Goal: Information Seeking & Learning: Learn about a topic

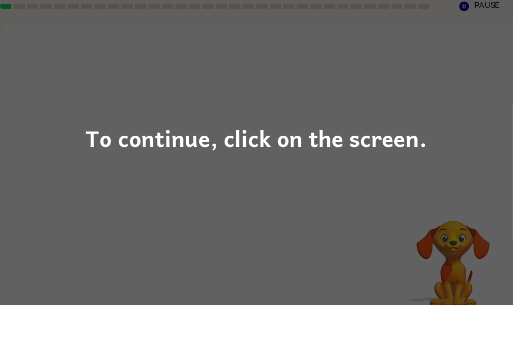
scroll to position [17, 0]
click at [468, 204] on div "To continue, click on the screen." at bounding box center [259, 169] width 518 height 338
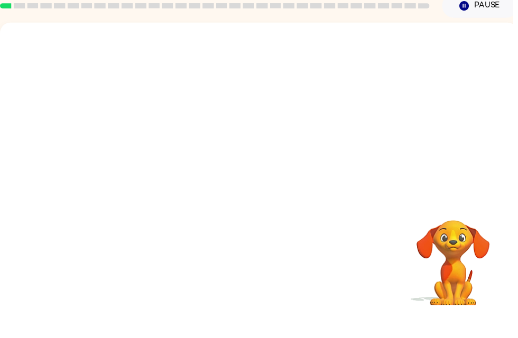
scroll to position [17, 0]
click at [282, 204] on div at bounding box center [261, 203] width 523 height 302
click at [288, 189] on div at bounding box center [262, 208] width 68 height 39
click at [272, 189] on div at bounding box center [262, 208] width 68 height 39
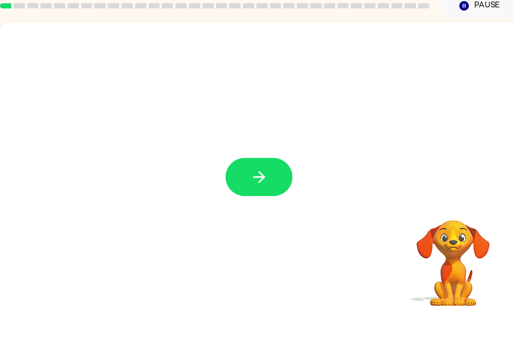
click at [268, 190] on button "button" at bounding box center [262, 208] width 68 height 39
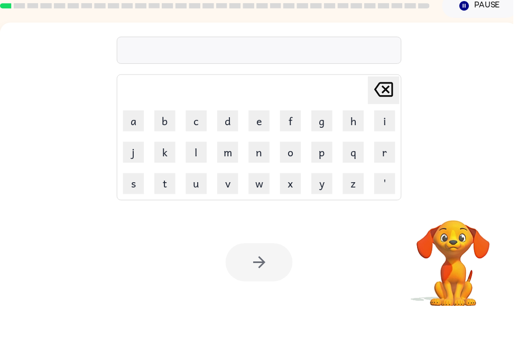
click at [355, 235] on div "Your browser must support playing .mp4 files to use Literably. Please try using…" at bounding box center [261, 294] width 523 height 119
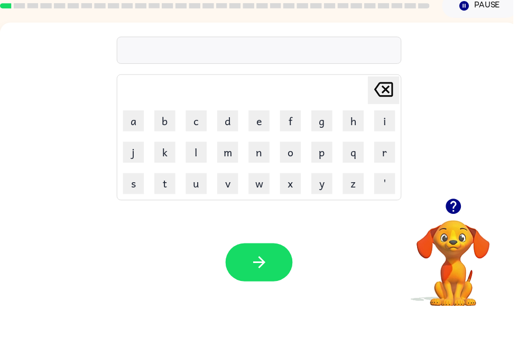
click at [138, 141] on button "a" at bounding box center [134, 151] width 21 height 21
click at [384, 107] on icon "[PERSON_NAME] last character input" at bounding box center [387, 119] width 25 height 25
click at [126, 141] on button "a" at bounding box center [134, 151] width 21 height 21
click at [395, 173] on button "r" at bounding box center [388, 183] width 21 height 21
click at [195, 141] on button "c" at bounding box center [198, 151] width 21 height 21
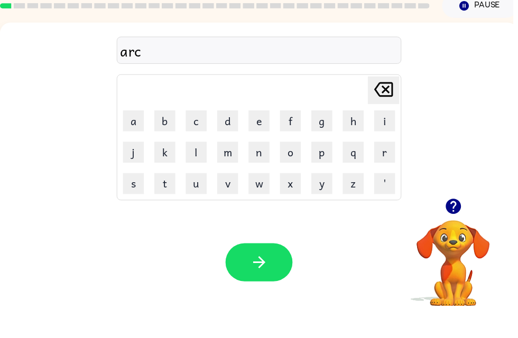
click at [366, 141] on button "h" at bounding box center [356, 151] width 21 height 21
click at [286, 275] on button "button" at bounding box center [262, 294] width 68 height 39
click at [454, 230] on icon "button" at bounding box center [457, 237] width 15 height 15
click at [124, 141] on button "a" at bounding box center [134, 151] width 21 height 21
click at [385, 173] on button "r" at bounding box center [388, 183] width 21 height 21
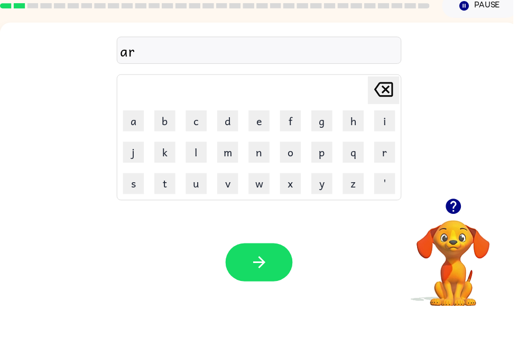
click at [460, 230] on icon "button" at bounding box center [457, 237] width 15 height 15
click at [190, 141] on button "c" at bounding box center [198, 151] width 21 height 21
click at [164, 205] on button "t" at bounding box center [166, 215] width 21 height 21
click at [266, 141] on button "e" at bounding box center [261, 151] width 21 height 21
click at [201, 141] on button "c" at bounding box center [198, 151] width 21 height 21
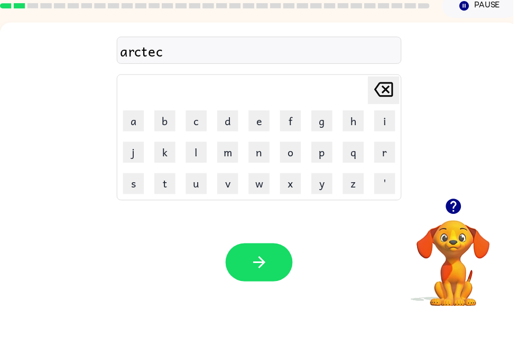
click at [159, 205] on button "t" at bounding box center [166, 215] width 21 height 21
click at [283, 275] on button "button" at bounding box center [262, 294] width 68 height 39
click at [131, 141] on button "a" at bounding box center [134, 151] width 21 height 21
click at [133, 141] on button "a" at bounding box center [134, 151] width 21 height 21
click at [389, 107] on icon "[PERSON_NAME] last character input" at bounding box center [387, 119] width 25 height 25
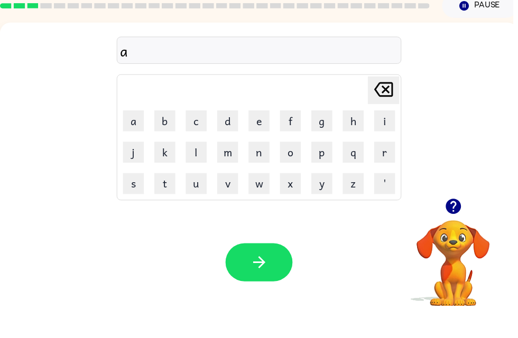
click at [384, 107] on icon "[PERSON_NAME] last character input" at bounding box center [387, 119] width 25 height 25
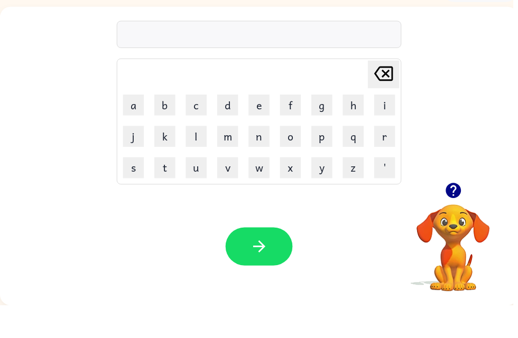
scroll to position [0, 0]
click at [132, 125] on button "a" at bounding box center [134, 135] width 21 height 21
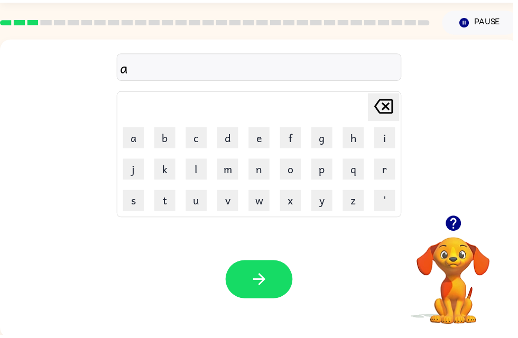
scroll to position [30, 0]
click at [386, 173] on button "r" at bounding box center [388, 171] width 21 height 21
click at [200, 145] on button "c" at bounding box center [198, 139] width 21 height 21
click at [358, 132] on button "h" at bounding box center [356, 139] width 21 height 21
click at [262, 210] on button "w" at bounding box center [261, 202] width 21 height 21
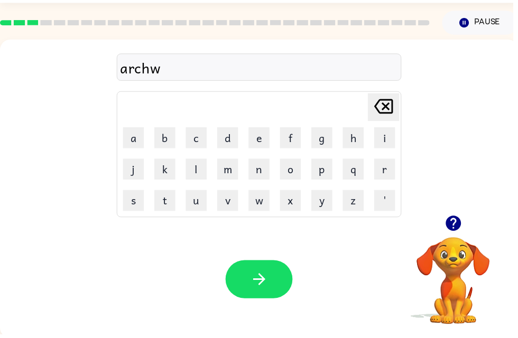
click at [144, 136] on button "a" at bounding box center [134, 139] width 21 height 21
click at [326, 198] on button "y" at bounding box center [325, 202] width 21 height 21
click at [268, 266] on button "button" at bounding box center [262, 282] width 68 height 39
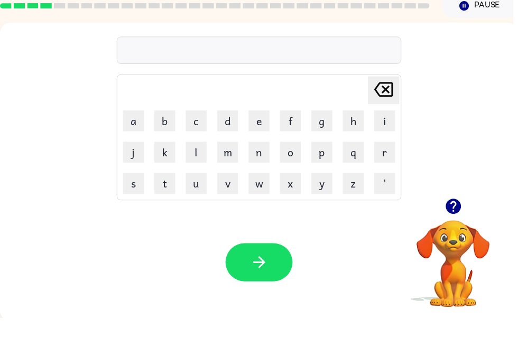
click at [299, 161] on button "o" at bounding box center [293, 171] width 21 height 21
click at [390, 161] on button "r" at bounding box center [388, 171] width 21 height 21
click at [330, 129] on button "g" at bounding box center [325, 139] width 21 height 21
click at [262, 161] on button "n" at bounding box center [261, 171] width 21 height 21
click at [457, 217] on icon "button" at bounding box center [458, 226] width 19 height 19
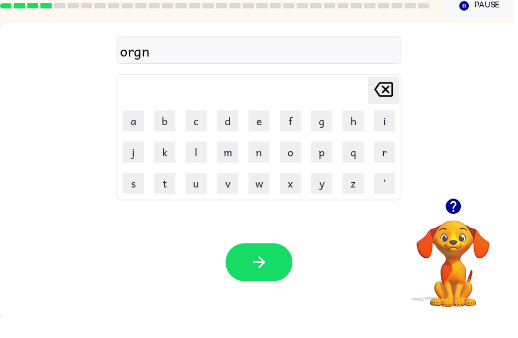
click at [255, 129] on button "e" at bounding box center [261, 139] width 21 height 21
click at [369, 223] on div "Your browser must support playing .mp4 files to use Literably. Please try using…" at bounding box center [261, 282] width 523 height 119
click at [133, 192] on button "s" at bounding box center [134, 202] width 21 height 21
click at [343, 235] on div "Your browser must support playing .mp4 files to use Literably. Please try using…" at bounding box center [261, 282] width 523 height 119
click at [460, 218] on icon "button" at bounding box center [457, 225] width 15 height 15
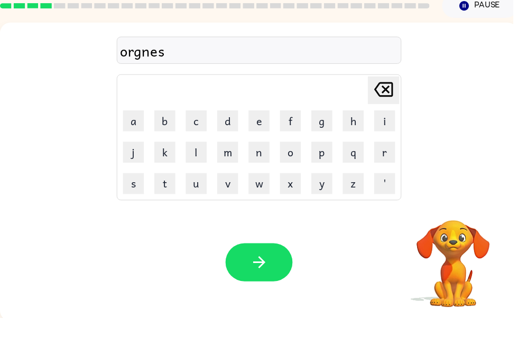
click at [170, 192] on button "t" at bounding box center [166, 202] width 21 height 21
click at [266, 273] on icon "button" at bounding box center [262, 282] width 19 height 19
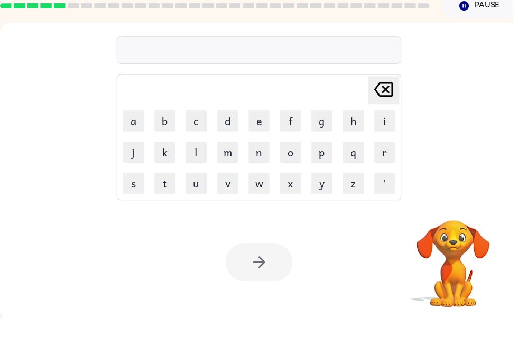
click at [164, 129] on button "b" at bounding box center [166, 139] width 21 height 21
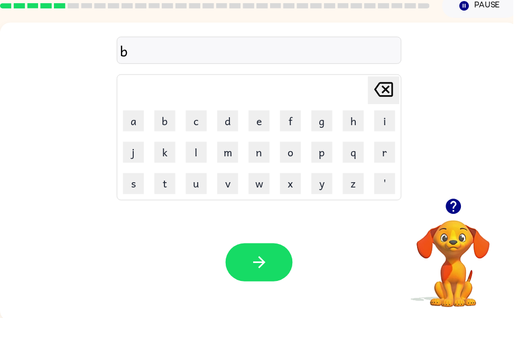
click at [406, 212] on div at bounding box center [458, 225] width 106 height 27
click at [196, 161] on button "l" at bounding box center [198, 171] width 21 height 21
click at [476, 128] on div "bl Delete Delete last character input a b c d e f g h i j k l m n o p q r s t u…" at bounding box center [261, 129] width 523 height 178
click at [204, 163] on button "l" at bounding box center [198, 171] width 21 height 21
click at [451, 149] on div "bll Delete Delete last character input a b c d e f g h i j k l m n o p q r s t …" at bounding box center [261, 129] width 523 height 178
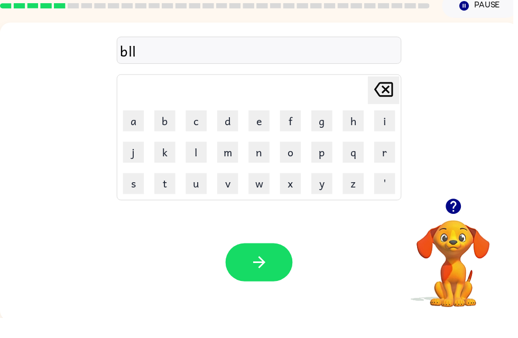
click at [400, 95] on button "[PERSON_NAME] last character input" at bounding box center [388, 109] width 32 height 28
click at [262, 129] on button "e" at bounding box center [261, 139] width 21 height 21
click at [390, 161] on button "r" at bounding box center [388, 171] width 21 height 21
click at [167, 192] on button "t" at bounding box center [166, 202] width 21 height 21
click at [270, 263] on button "button" at bounding box center [262, 282] width 68 height 39
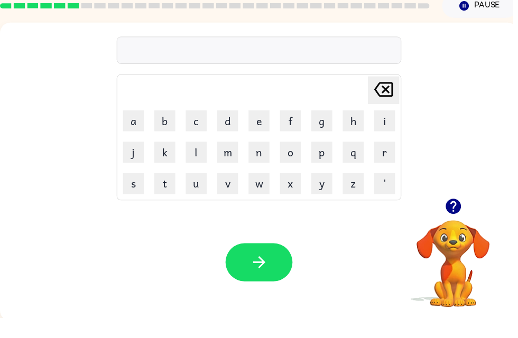
click at [137, 192] on button "s" at bounding box center [134, 202] width 21 height 21
click at [321, 161] on button "p" at bounding box center [325, 171] width 21 height 21
click at [136, 129] on button "a" at bounding box center [134, 139] width 21 height 21
click at [386, 161] on button "r" at bounding box center [388, 171] width 21 height 21
click at [165, 162] on button "k" at bounding box center [166, 171] width 21 height 21
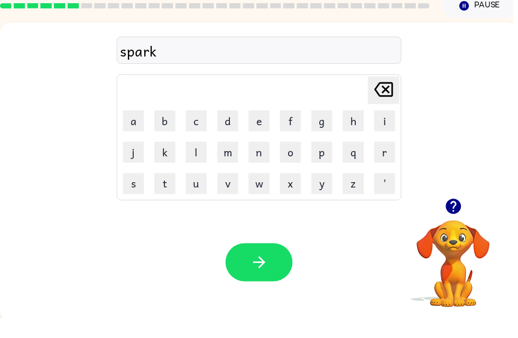
click at [271, 271] on button "button" at bounding box center [262, 282] width 68 height 39
click at [136, 192] on button "s" at bounding box center [134, 202] width 21 height 21
click at [328, 161] on button "p" at bounding box center [325, 171] width 21 height 21
click at [297, 161] on button "o" at bounding box center [293, 171] width 21 height 21
click at [387, 161] on button "r" at bounding box center [388, 171] width 21 height 21
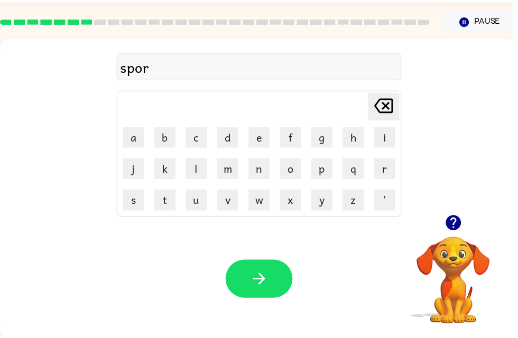
scroll to position [30, 0]
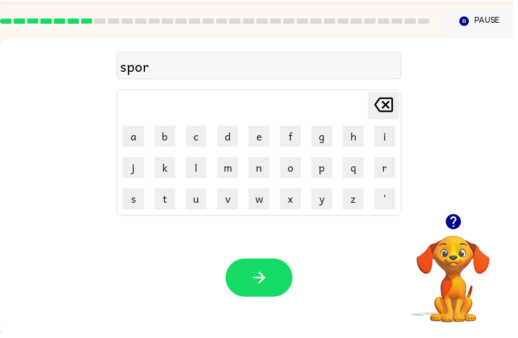
click at [461, 221] on icon "button" at bounding box center [457, 225] width 15 height 15
click at [448, 229] on video "Your browser must support playing .mp4 files to use Literably. Please try using…" at bounding box center [458, 276] width 106 height 106
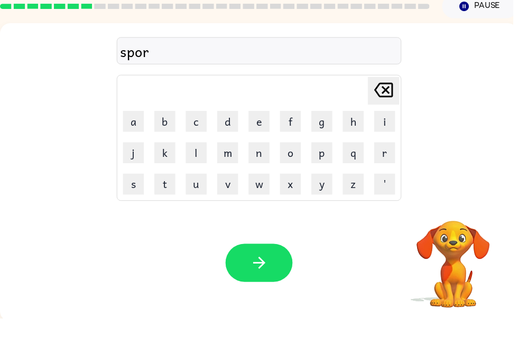
click at [455, 223] on video "Your browser must support playing .mp4 files to use Literably. Please try using…" at bounding box center [458, 276] width 106 height 106
click at [231, 160] on button "m" at bounding box center [229, 170] width 21 height 21
click at [267, 128] on button "e" at bounding box center [261, 138] width 21 height 21
click at [457, 216] on icon "button" at bounding box center [458, 225] width 19 height 19
click at [263, 160] on button "n" at bounding box center [261, 170] width 21 height 21
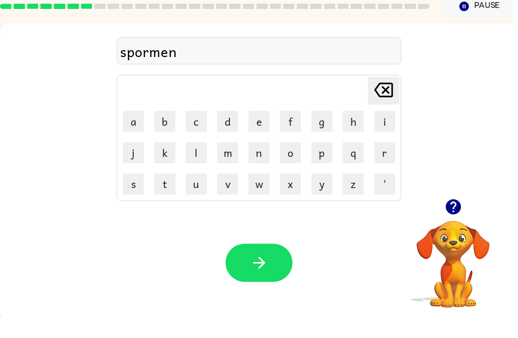
click at [130, 192] on button "s" at bounding box center [134, 202] width 21 height 21
click at [359, 128] on button "h" at bounding box center [356, 138] width 21 height 21
click at [389, 128] on button "i" at bounding box center [388, 138] width 21 height 21
click at [329, 161] on button "p" at bounding box center [325, 170] width 21 height 21
click at [255, 273] on icon "button" at bounding box center [262, 282] width 19 height 19
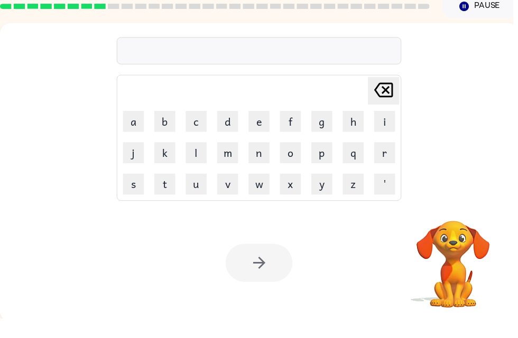
click at [465, 159] on div "[PERSON_NAME] last character input a b c d e f g h i j k l m n o p q r s t u v …" at bounding box center [261, 129] width 523 height 178
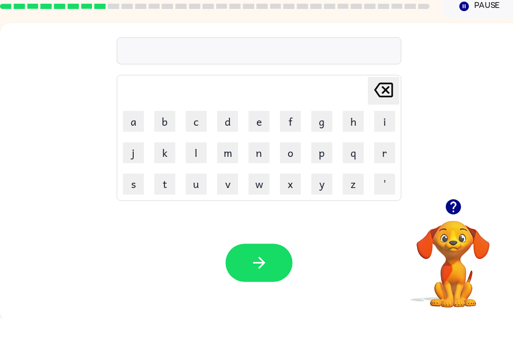
click at [128, 192] on button "s" at bounding box center [134, 202] width 21 height 21
click at [265, 192] on button "w" at bounding box center [261, 202] width 21 height 21
click at [296, 160] on button "o" at bounding box center [293, 170] width 21 height 21
click at [386, 162] on button "r" at bounding box center [388, 170] width 21 height 21
click at [232, 160] on button "m" at bounding box center [229, 170] width 21 height 21
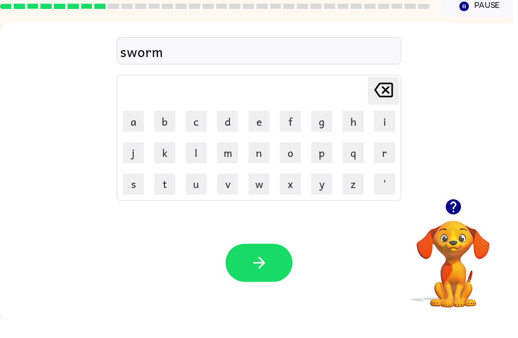
click at [271, 263] on button "button" at bounding box center [262, 282] width 68 height 39
click at [170, 128] on button "b" at bounding box center [166, 138] width 21 height 21
click at [138, 128] on button "a" at bounding box center [134, 138] width 21 height 21
click at [390, 160] on button "r" at bounding box center [388, 170] width 21 height 21
click at [167, 160] on button "k" at bounding box center [166, 170] width 21 height 21
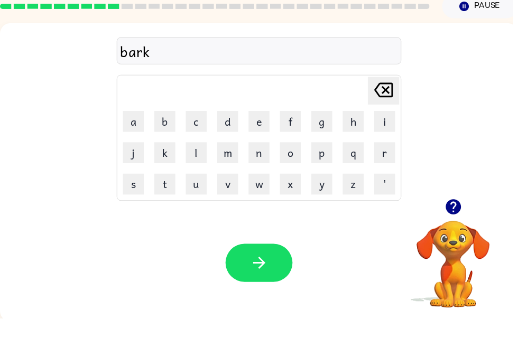
click at [271, 263] on button "button" at bounding box center [262, 282] width 68 height 39
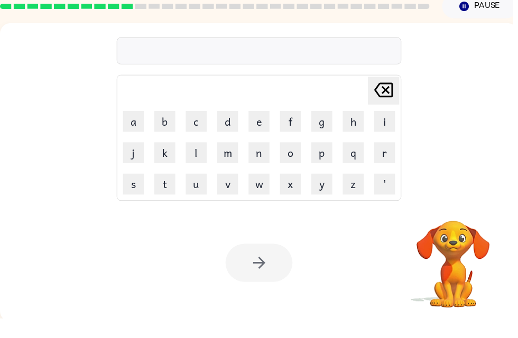
click at [164, 128] on button "b" at bounding box center [166, 138] width 21 height 21
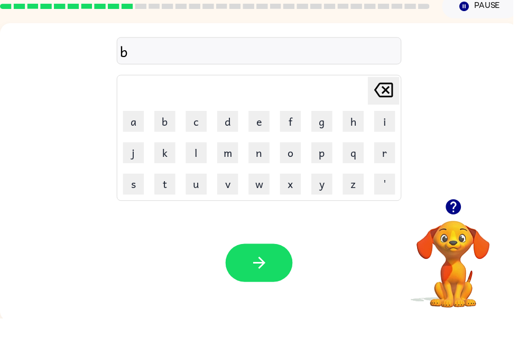
click at [257, 128] on button "e" at bounding box center [261, 138] width 21 height 21
click at [443, 146] on div "be [PERSON_NAME] last character input a b c d e f g h i j k l m n o p q r s t u…" at bounding box center [261, 129] width 523 height 178
click at [389, 160] on button "r" at bounding box center [388, 170] width 21 height 21
click at [452, 137] on div "ber Delete Delete last character input a b c d e f g h i j k l m n o p q r s t …" at bounding box center [261, 129] width 523 height 178
click at [387, 160] on button "r" at bounding box center [388, 170] width 21 height 21
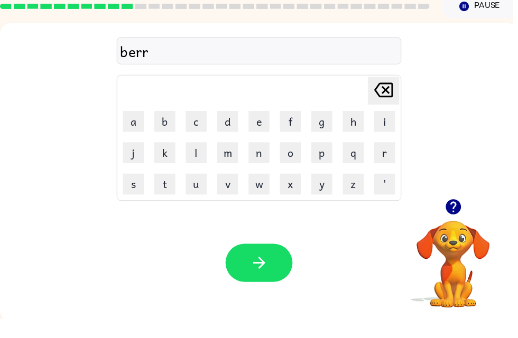
click at [389, 95] on icon "[PERSON_NAME] last character input" at bounding box center [387, 107] width 25 height 25
click at [258, 160] on button "n" at bounding box center [261, 170] width 21 height 21
click at [270, 128] on button "e" at bounding box center [261, 138] width 21 height 21
click at [231, 128] on button "d" at bounding box center [229, 138] width 21 height 21
click at [284, 263] on button "button" at bounding box center [262, 282] width 68 height 39
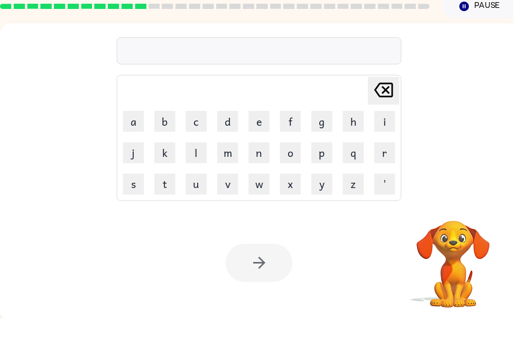
click at [280, 263] on div at bounding box center [262, 282] width 68 height 39
click at [200, 128] on button "c" at bounding box center [198, 138] width 21 height 21
click at [295, 160] on button "o" at bounding box center [293, 170] width 21 height 21
click at [387, 160] on button "r" at bounding box center [388, 170] width 21 height 21
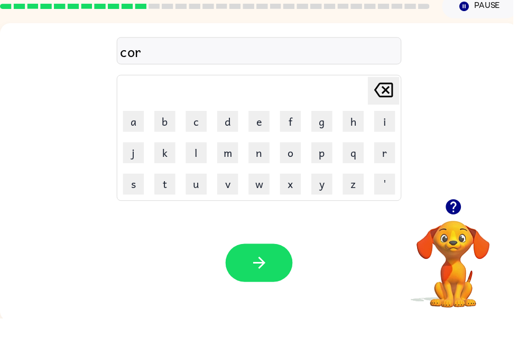
click at [263, 160] on button "n" at bounding box center [261, 170] width 21 height 21
click at [267, 128] on button "e" at bounding box center [261, 138] width 21 height 21
click at [380, 160] on button "r" at bounding box center [388, 170] width 21 height 21
click at [262, 273] on icon "button" at bounding box center [262, 282] width 19 height 19
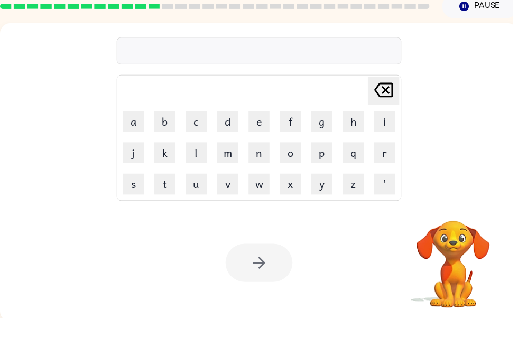
click at [208, 132] on button "c" at bounding box center [198, 138] width 21 height 21
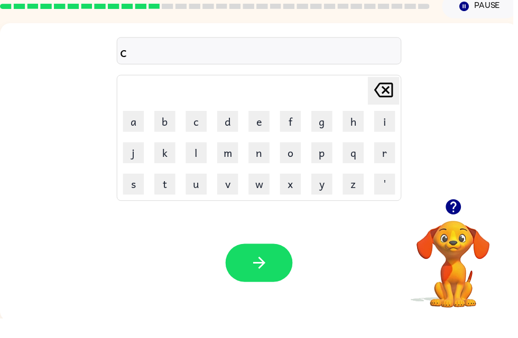
click at [383, 160] on button "r" at bounding box center [388, 170] width 21 height 21
click at [267, 273] on icon "button" at bounding box center [262, 282] width 19 height 19
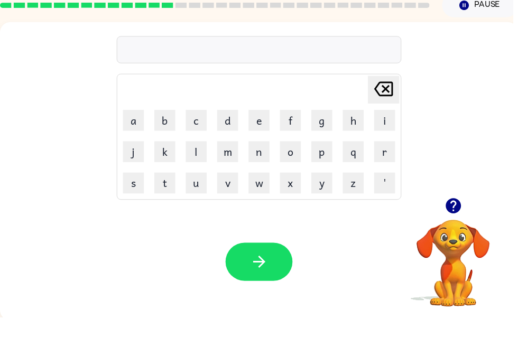
click at [197, 128] on button "c" at bounding box center [198, 138] width 21 height 21
click at [138, 128] on button "a" at bounding box center [134, 138] width 21 height 21
click at [391, 160] on button "r" at bounding box center [388, 170] width 21 height 21
click at [455, 218] on icon "button" at bounding box center [457, 225] width 15 height 15
click at [168, 192] on button "t" at bounding box center [166, 202] width 21 height 21
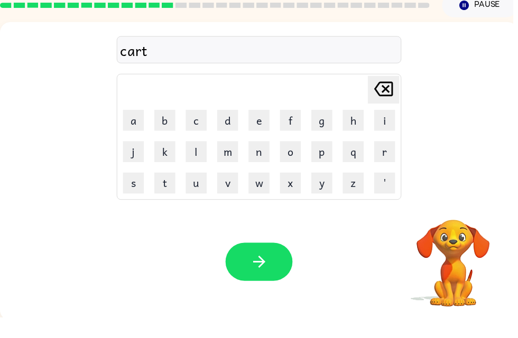
click at [310, 224] on div "Your browser must support playing .mp4 files to use Literably. Please try using…" at bounding box center [261, 282] width 523 height 119
click at [260, 192] on button "w" at bounding box center [261, 202] width 21 height 21
click at [268, 128] on button "e" at bounding box center [261, 138] width 21 height 21
click at [193, 160] on button "l" at bounding box center [198, 170] width 21 height 21
click at [268, 273] on icon "button" at bounding box center [262, 282] width 19 height 19
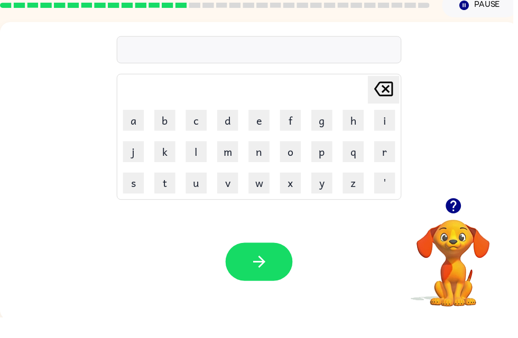
click at [196, 128] on button "c" at bounding box center [198, 138] width 21 height 21
click at [454, 218] on icon "button" at bounding box center [457, 225] width 15 height 15
click at [327, 160] on button "p" at bounding box center [325, 170] width 21 height 21
click at [391, 100] on icon at bounding box center [387, 107] width 19 height 15
click at [137, 128] on button "a" at bounding box center [134, 138] width 21 height 21
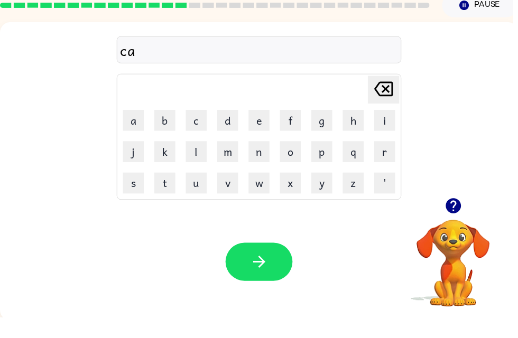
click at [384, 160] on button "r" at bounding box center [388, 170] width 21 height 21
click at [326, 160] on button "p" at bounding box center [325, 170] width 21 height 21
click at [387, 128] on button "i" at bounding box center [388, 138] width 21 height 21
click at [166, 192] on button "t" at bounding box center [166, 202] width 21 height 21
click at [270, 263] on button "button" at bounding box center [262, 282] width 68 height 39
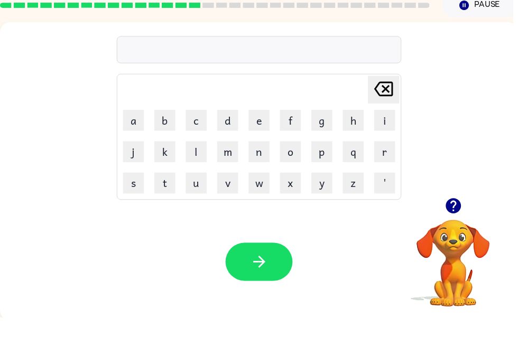
click at [239, 128] on button "d" at bounding box center [229, 138] width 21 height 21
click at [329, 160] on button "p" at bounding box center [325, 170] width 21 height 21
click at [131, 128] on button "a" at bounding box center [134, 138] width 21 height 21
click at [388, 160] on button "r" at bounding box center [388, 170] width 21 height 21
click at [233, 160] on button "m" at bounding box center [229, 170] width 21 height 21
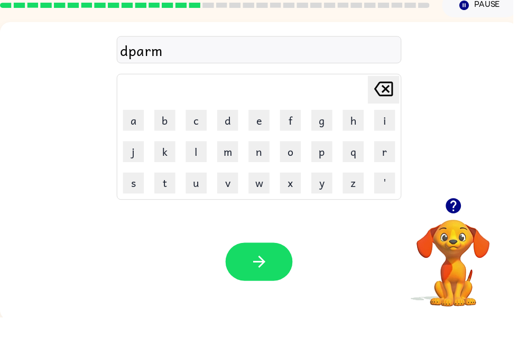
click at [261, 128] on button "e" at bounding box center [261, 138] width 21 height 21
click at [267, 160] on button "n" at bounding box center [261, 170] width 21 height 21
click at [166, 192] on button "t" at bounding box center [166, 202] width 21 height 21
click at [259, 276] on button "button" at bounding box center [262, 282] width 68 height 39
click at [446, 219] on div at bounding box center [458, 225] width 106 height 27
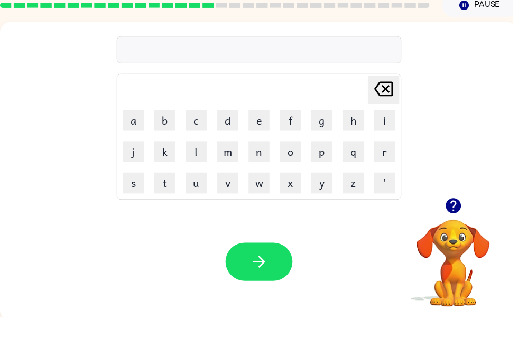
click at [446, 219] on div at bounding box center [458, 225] width 106 height 27
click at [467, 216] on icon "button" at bounding box center [458, 225] width 19 height 19
click at [460, 223] on video "Your browser must support playing .mp4 files to use Literably. Please try using…" at bounding box center [458, 276] width 106 height 106
click at [227, 128] on button "d" at bounding box center [229, 138] width 21 height 21
click at [139, 192] on button "s" at bounding box center [134, 202] width 21 height 21
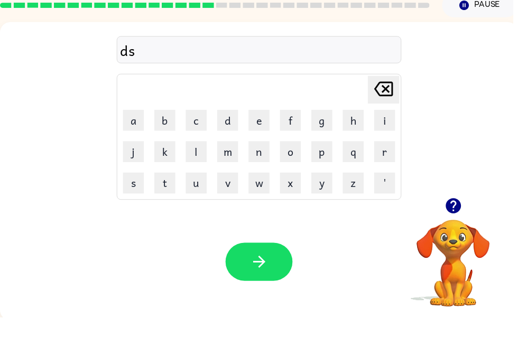
click at [397, 95] on icon "[PERSON_NAME] last character input" at bounding box center [387, 107] width 25 height 25
click at [449, 216] on icon "button" at bounding box center [458, 225] width 19 height 19
click at [387, 128] on button "i" at bounding box center [388, 138] width 21 height 21
click at [140, 192] on button "s" at bounding box center [134, 202] width 21 height 21
click at [161, 194] on button "t" at bounding box center [166, 202] width 21 height 21
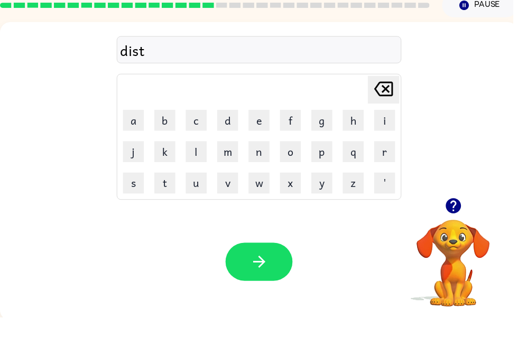
click at [293, 161] on button "o" at bounding box center [293, 170] width 21 height 21
click at [375, 162] on td "r" at bounding box center [388, 170] width 31 height 31
click at [384, 160] on button "r" at bounding box center [388, 170] width 21 height 21
click at [463, 218] on icon "button" at bounding box center [457, 225] width 15 height 15
click at [136, 192] on button "s" at bounding box center [134, 202] width 21 height 21
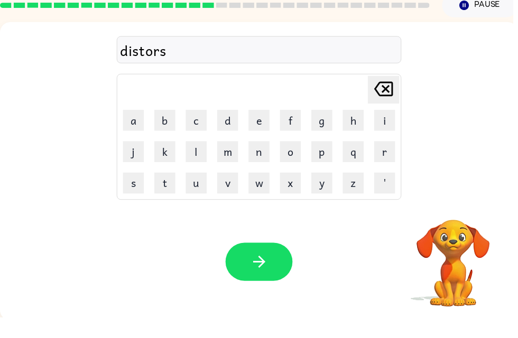
click at [165, 192] on button "t" at bounding box center [166, 202] width 21 height 21
click at [263, 263] on button "button" at bounding box center [262, 282] width 68 height 39
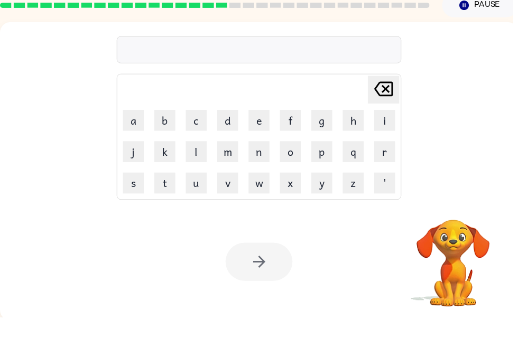
click at [234, 128] on button "d" at bounding box center [229, 138] width 21 height 21
click at [294, 160] on button "o" at bounding box center [293, 170] width 21 height 21
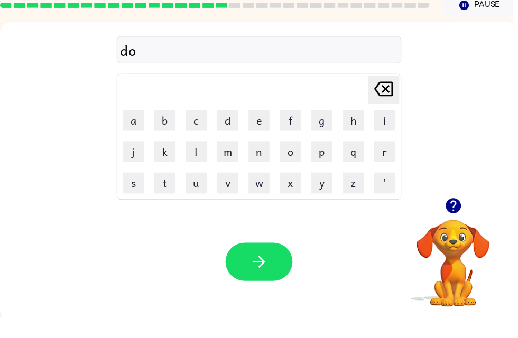
click at [225, 160] on button "m" at bounding box center [229, 170] width 21 height 21
click at [453, 218] on icon "button" at bounding box center [457, 225] width 15 height 15
click at [386, 95] on icon "[PERSON_NAME] last character input" at bounding box center [387, 107] width 25 height 25
click at [384, 160] on button "r" at bounding box center [388, 170] width 21 height 21
click at [235, 160] on button "m" at bounding box center [229, 170] width 21 height 21
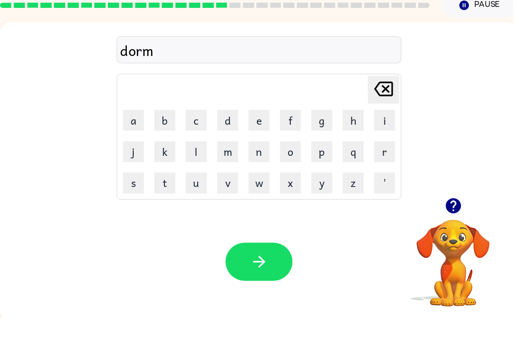
click at [456, 218] on icon "button" at bounding box center [457, 225] width 15 height 15
click at [160, 192] on button "t" at bounding box center [166, 202] width 21 height 21
click at [292, 160] on button "o" at bounding box center [293, 170] width 21 height 21
click at [390, 160] on button "r" at bounding box center [388, 170] width 21 height 21
click at [258, 128] on button "e" at bounding box center [261, 138] width 21 height 21
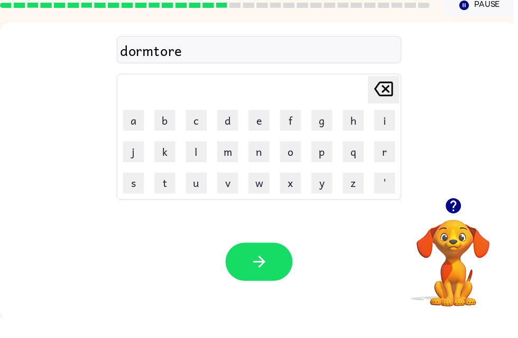
click at [394, 95] on icon "[PERSON_NAME] last character input" at bounding box center [387, 107] width 25 height 25
click at [461, 218] on icon "button" at bounding box center [457, 225] width 15 height 15
click at [321, 192] on button "y" at bounding box center [325, 202] width 21 height 21
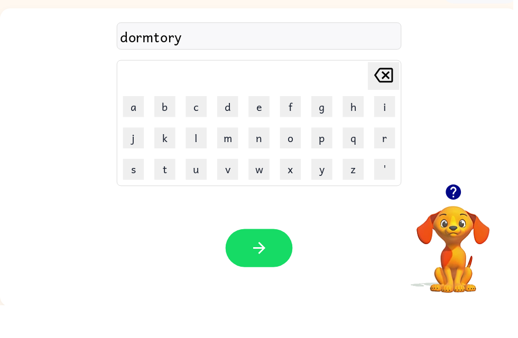
scroll to position [34, 0]
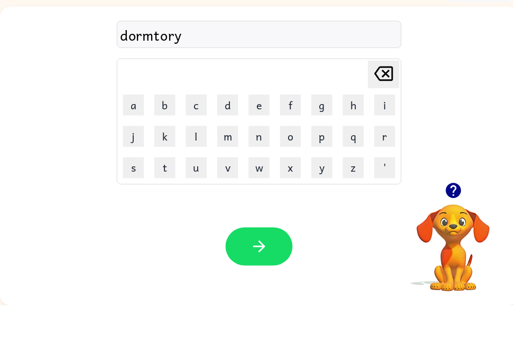
click at [135, 189] on button "s" at bounding box center [134, 199] width 21 height 21
click at [247, 260] on button "button" at bounding box center [262, 279] width 68 height 39
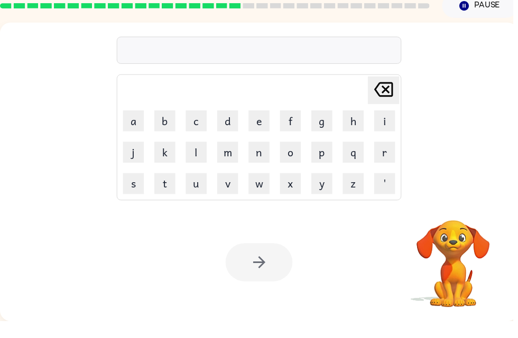
click at [228, 125] on button "d" at bounding box center [229, 135] width 21 height 21
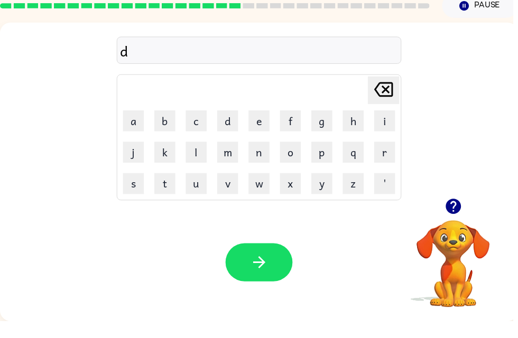
click at [383, 125] on button "i" at bounding box center [388, 135] width 21 height 21
click at [133, 189] on button "s" at bounding box center [134, 199] width 21 height 21
click at [296, 161] on button "o" at bounding box center [293, 167] width 21 height 21
click at [380, 157] on button "r" at bounding box center [388, 167] width 21 height 21
click at [460, 215] on icon "button" at bounding box center [457, 222] width 15 height 15
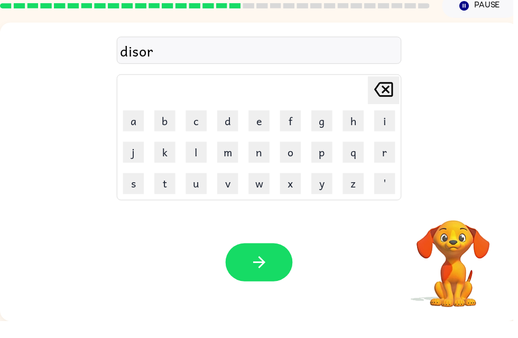
click at [226, 125] on button "d" at bounding box center [229, 135] width 21 height 21
click at [261, 125] on button "e" at bounding box center [261, 135] width 21 height 21
click at [378, 157] on button "r" at bounding box center [388, 167] width 21 height 21
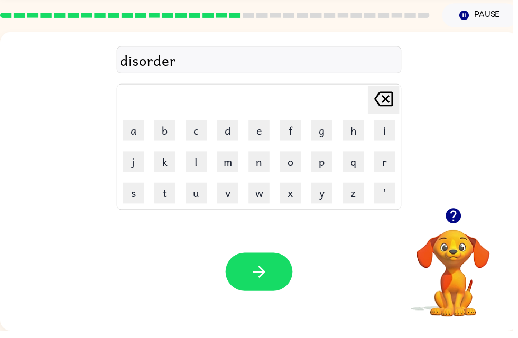
click at [270, 274] on icon "button" at bounding box center [262, 279] width 19 height 19
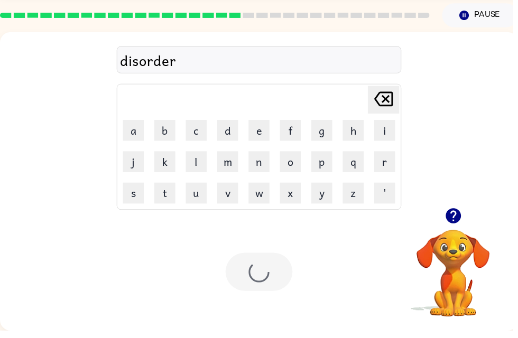
click at [272, 272] on div at bounding box center [262, 279] width 68 height 39
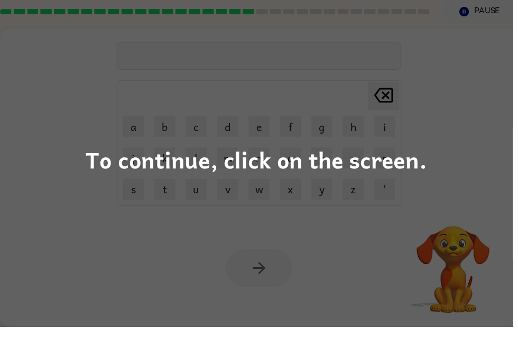
click at [53, 209] on div "To continue, click on the screen." at bounding box center [259, 169] width 518 height 338
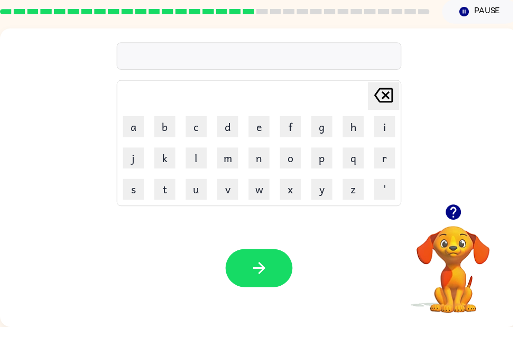
click at [294, 127] on button "f" at bounding box center [293, 135] width 21 height 21
click at [133, 125] on button "a" at bounding box center [134, 135] width 21 height 21
click at [389, 157] on button "r" at bounding box center [388, 167] width 21 height 21
click at [274, 269] on button "button" at bounding box center [262, 279] width 68 height 39
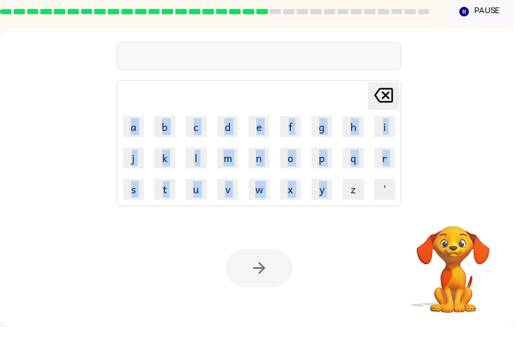
click at [355, 263] on div "Your browser must support playing .mp4 files to use Literably. Please try using…" at bounding box center [261, 278] width 523 height 119
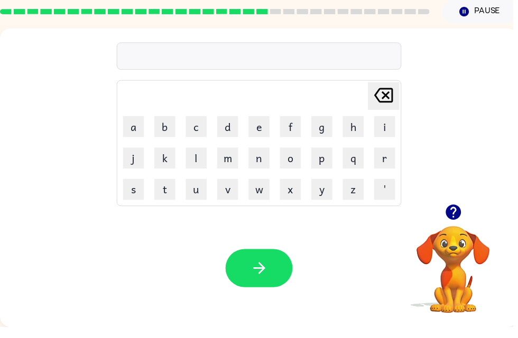
click at [135, 159] on button "j" at bounding box center [134, 167] width 21 height 21
click at [134, 132] on button "a" at bounding box center [134, 135] width 21 height 21
click at [395, 157] on button "r" at bounding box center [388, 167] width 21 height 21
click at [280, 271] on button "button" at bounding box center [262, 279] width 68 height 39
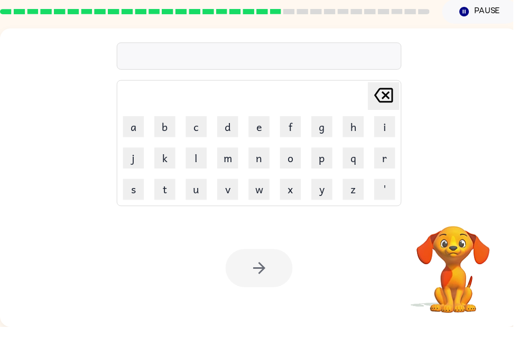
click at [226, 162] on button "m" at bounding box center [229, 167] width 21 height 21
click at [384, 128] on button "i" at bounding box center [388, 135] width 21 height 21
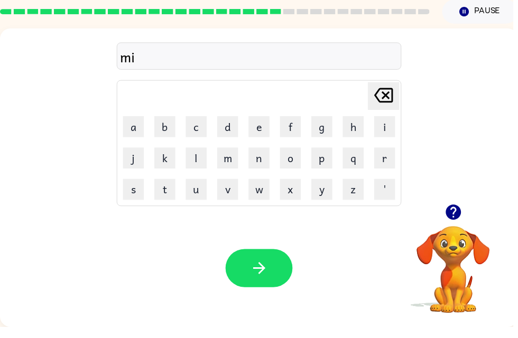
click at [229, 137] on button "d" at bounding box center [229, 135] width 21 height 21
click at [232, 161] on button "m" at bounding box center [229, 167] width 21 height 21
click at [295, 163] on button "o" at bounding box center [293, 167] width 21 height 21
click at [390, 159] on button "r" at bounding box center [388, 167] width 21 height 21
click at [262, 162] on button "n" at bounding box center [261, 167] width 21 height 21
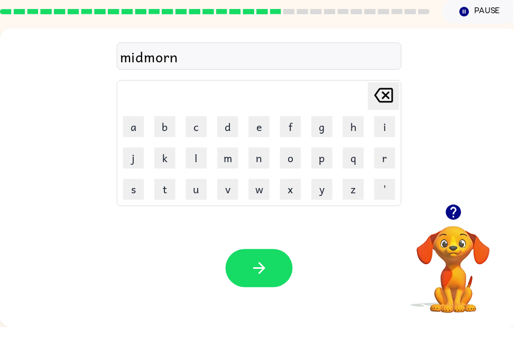
click at [383, 132] on button "i" at bounding box center [388, 135] width 21 height 21
click at [260, 159] on button "n" at bounding box center [261, 167] width 21 height 21
click at [272, 264] on button "button" at bounding box center [262, 279] width 68 height 39
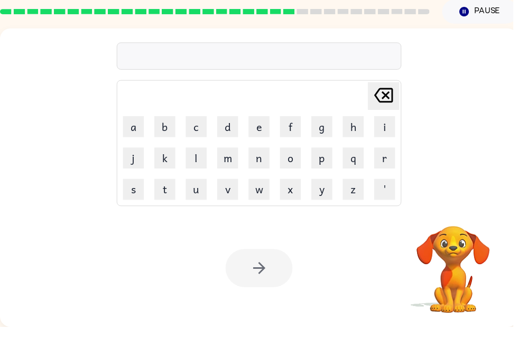
scroll to position [0, 0]
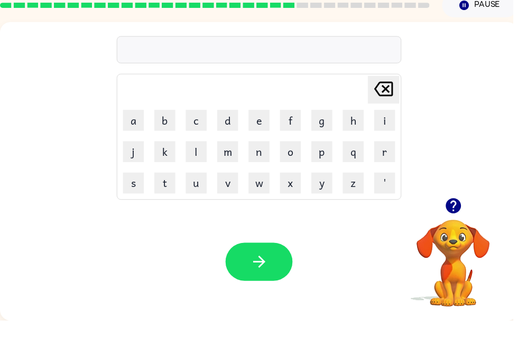
click at [232, 157] on button "m" at bounding box center [229, 167] width 21 height 21
click at [385, 125] on button "i" at bounding box center [388, 135] width 21 height 21
click at [262, 195] on button "w" at bounding box center [261, 199] width 21 height 21
click at [382, 103] on div "[PERSON_NAME] last character input" at bounding box center [387, 104] width 25 height 27
click at [263, 157] on button "n" at bounding box center [261, 167] width 21 height 21
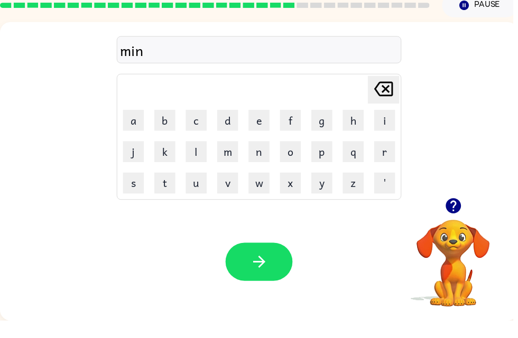
click at [264, 125] on button "e" at bounding box center [261, 135] width 21 height 21
click at [385, 157] on button "r" at bounding box center [388, 167] width 21 height 21
click at [267, 260] on button "button" at bounding box center [262, 279] width 68 height 39
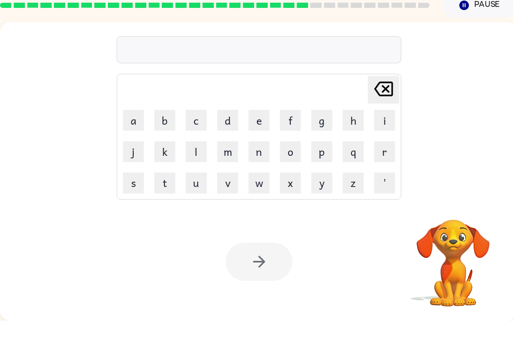
click at [230, 157] on button "m" at bounding box center [229, 167] width 21 height 21
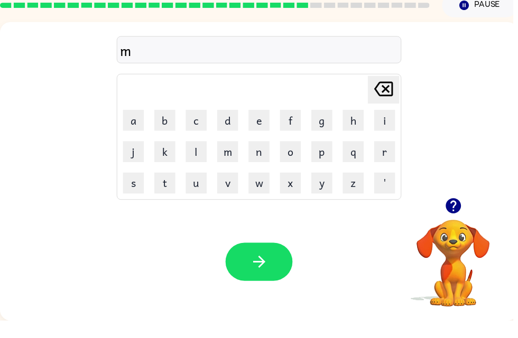
click at [137, 125] on button "a" at bounding box center [134, 135] width 21 height 21
click at [135, 157] on button "j" at bounding box center [134, 167] width 21 height 21
click at [388, 97] on icon at bounding box center [387, 104] width 19 height 15
click at [262, 125] on button "e" at bounding box center [261, 135] width 21 height 21
click at [132, 157] on button "j" at bounding box center [134, 167] width 21 height 21
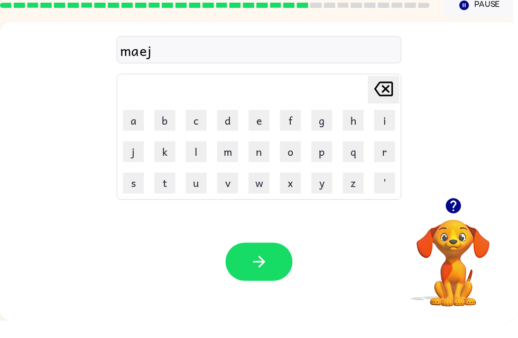
click at [379, 97] on icon at bounding box center [387, 104] width 19 height 15
click at [384, 97] on icon at bounding box center [387, 104] width 19 height 15
click at [128, 157] on button "j" at bounding box center [134, 167] width 21 height 21
click at [253, 125] on button "e" at bounding box center [261, 135] width 21 height 21
click at [374, 184] on td "'" at bounding box center [388, 199] width 31 height 31
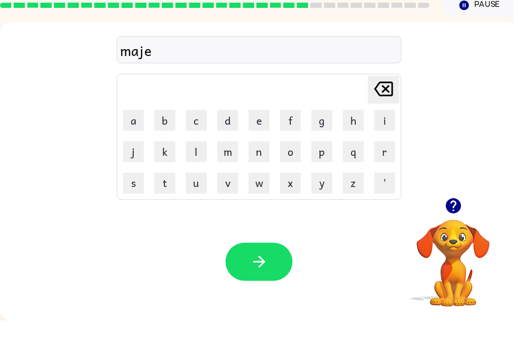
click at [393, 157] on button "r" at bounding box center [388, 167] width 21 height 21
click at [451, 215] on icon "button" at bounding box center [458, 222] width 19 height 19
click at [257, 270] on icon "button" at bounding box center [262, 279] width 19 height 19
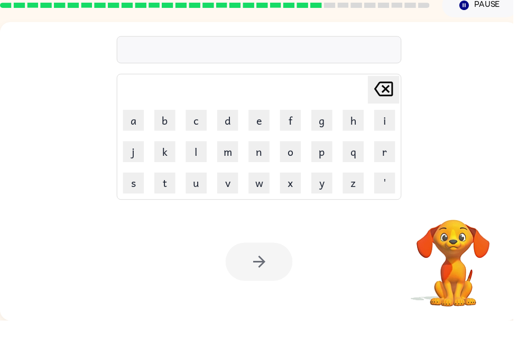
click at [263, 158] on button "n" at bounding box center [261, 167] width 21 height 21
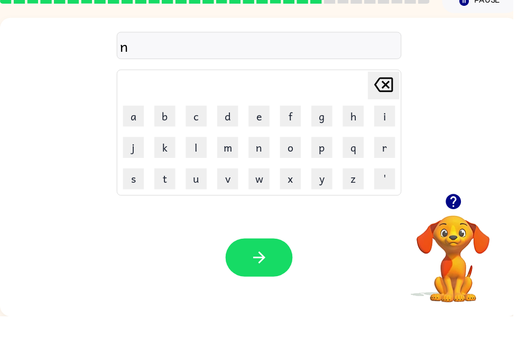
scroll to position [31, 0]
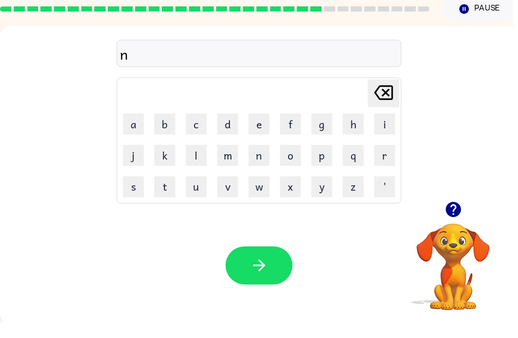
click at [438, 211] on div at bounding box center [458, 224] width 106 height 27
click at [455, 217] on icon "button" at bounding box center [457, 224] width 15 height 15
click at [458, 222] on video "Your browser must support playing .mp4 files to use Literably. Please try using…" at bounding box center [458, 275] width 106 height 106
click at [258, 127] on button "e" at bounding box center [261, 137] width 21 height 21
click at [386, 159] on button "r" at bounding box center [388, 169] width 21 height 21
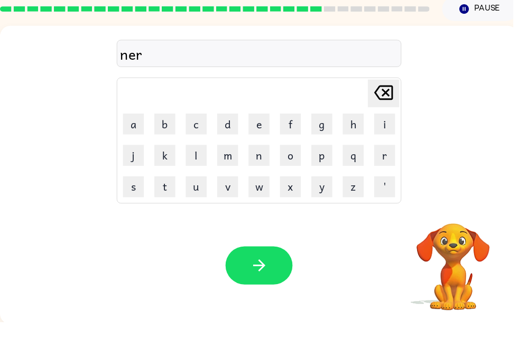
click at [139, 191] on button "s" at bounding box center [134, 201] width 21 height 21
click at [278, 264] on button "button" at bounding box center [262, 281] width 68 height 39
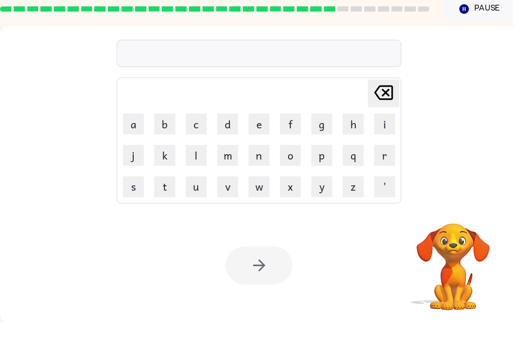
click at [273, 272] on div at bounding box center [262, 281] width 68 height 39
click at [331, 159] on button "p" at bounding box center [325, 169] width 21 height 21
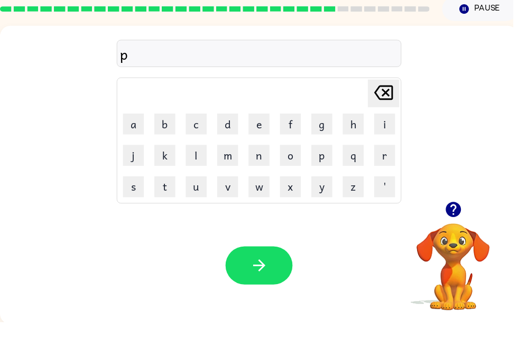
click at [386, 160] on button "r" at bounding box center [388, 169] width 21 height 21
click at [453, 217] on icon "button" at bounding box center [457, 224] width 15 height 15
click at [126, 192] on button "s" at bounding box center [134, 201] width 21 height 21
click at [195, 192] on button "u" at bounding box center [198, 201] width 21 height 21
click at [248, 272] on button "button" at bounding box center [262, 281] width 68 height 39
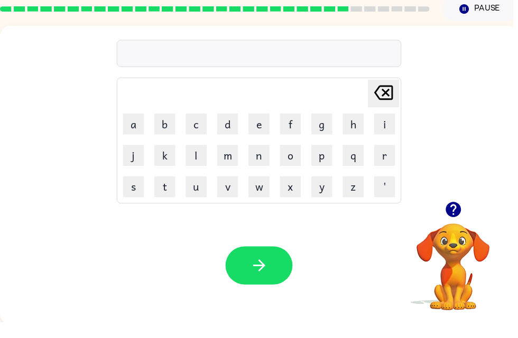
click at [315, 161] on button "p" at bounding box center [325, 169] width 21 height 21
click at [136, 127] on button "a" at bounding box center [134, 137] width 21 height 21
click at [382, 159] on button "r" at bounding box center [388, 169] width 21 height 21
click at [198, 127] on button "c" at bounding box center [198, 137] width 21 height 21
click at [197, 163] on button "l" at bounding box center [198, 169] width 21 height 21
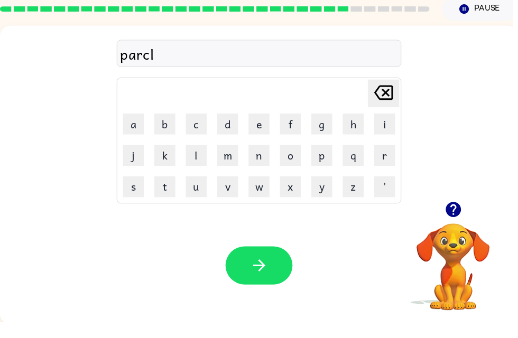
click at [278, 267] on button "button" at bounding box center [262, 281] width 68 height 39
click at [315, 159] on button "p" at bounding box center [325, 169] width 21 height 21
click at [285, 159] on button "o" at bounding box center [293, 169] width 21 height 21
click at [391, 159] on button "r" at bounding box center [388, 169] width 21 height 21
click at [195, 127] on button "c" at bounding box center [198, 137] width 21 height 21
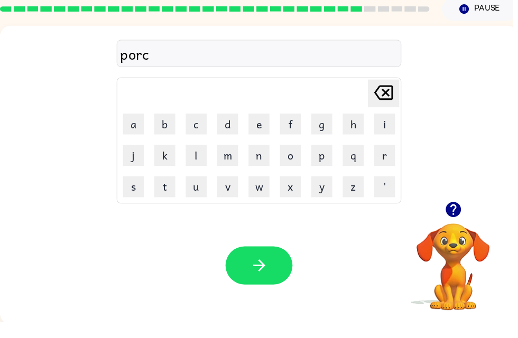
click at [350, 127] on button "h" at bounding box center [356, 137] width 21 height 21
click at [460, 217] on icon "button" at bounding box center [457, 224] width 15 height 15
click at [264, 127] on button "e" at bounding box center [261, 137] width 21 height 21
click at [137, 191] on button "s" at bounding box center [134, 201] width 21 height 21
click at [261, 272] on icon "button" at bounding box center [262, 281] width 19 height 19
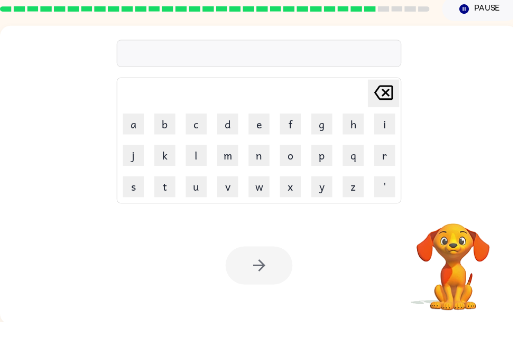
scroll to position [0, 0]
click at [442, 246] on video "Your browser must support playing .mp4 files to use Literably. Please try using…" at bounding box center [458, 275] width 106 height 106
click at [441, 234] on video "Your browser must support playing .mp4 files to use Literably. Please try using…" at bounding box center [458, 275] width 106 height 106
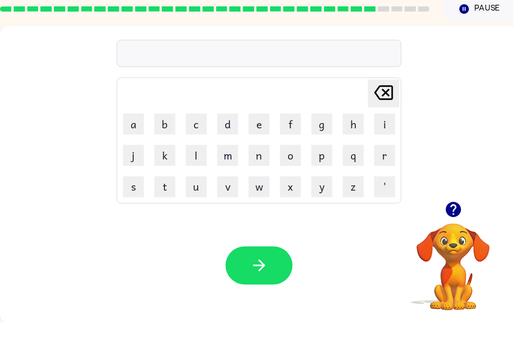
click at [460, 217] on icon "button" at bounding box center [457, 224] width 15 height 15
click at [138, 191] on button "s" at bounding box center [134, 201] width 21 height 21
click at [258, 159] on button "n" at bounding box center [261, 169] width 21 height 21
click at [293, 159] on button "o" at bounding box center [293, 169] width 21 height 21
click at [450, 215] on icon "button" at bounding box center [458, 224] width 19 height 19
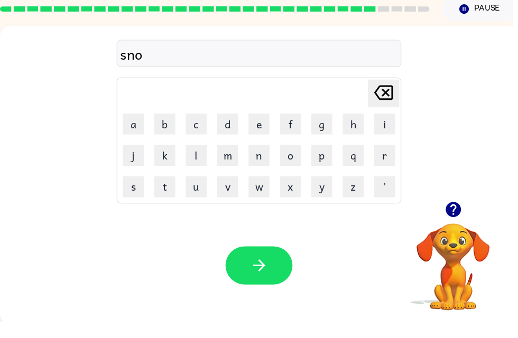
click at [389, 159] on button "r" at bounding box center [388, 169] width 21 height 21
click at [262, 272] on icon "button" at bounding box center [262, 281] width 19 height 19
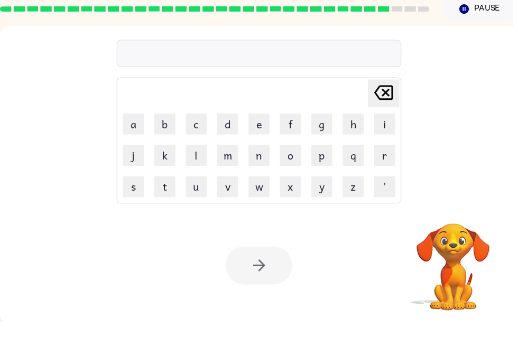
click at [260, 197] on button "w" at bounding box center [261, 201] width 21 height 21
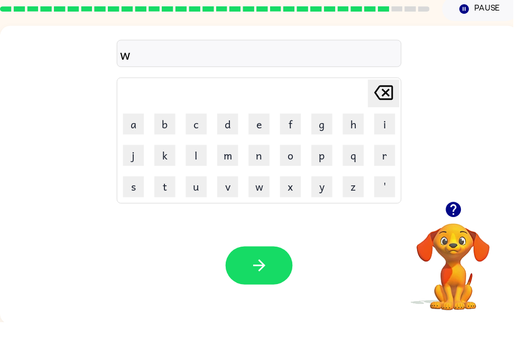
click at [298, 161] on button "o" at bounding box center [293, 169] width 21 height 21
click at [389, 162] on button "r" at bounding box center [388, 169] width 21 height 21
click at [228, 159] on button "m" at bounding box center [229, 169] width 21 height 21
click at [285, 262] on button "button" at bounding box center [262, 281] width 68 height 39
click at [260, 195] on button "w" at bounding box center [261, 201] width 21 height 21
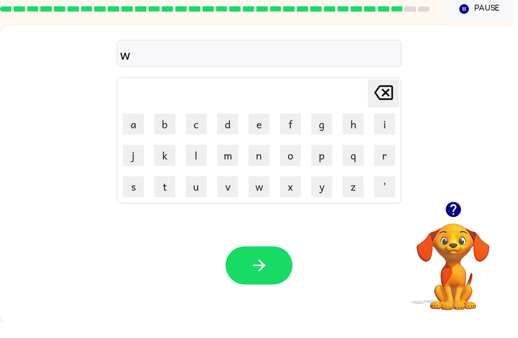
click at [252, 127] on button "e" at bounding box center [261, 137] width 21 height 21
click at [204, 159] on button "l" at bounding box center [198, 169] width 21 height 21
click at [236, 127] on button "d" at bounding box center [229, 137] width 21 height 21
click at [385, 98] on icon "[PERSON_NAME] last character input" at bounding box center [387, 106] width 25 height 25
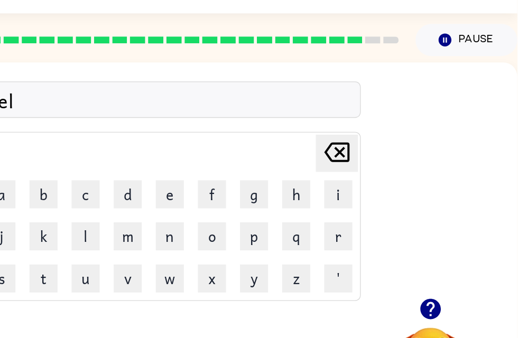
click at [325, 97] on div "wel [PERSON_NAME] last character input a b c d e f g h i j k l m n o p q r s t …" at bounding box center [256, 136] width 523 height 178
click at [373, 116] on icon at bounding box center [382, 114] width 19 height 15
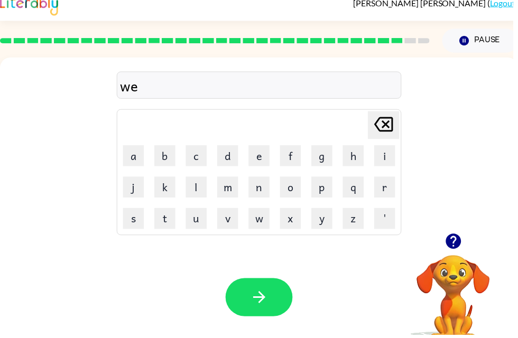
click at [134, 161] on button "a" at bounding box center [134, 157] width 21 height 21
click at [198, 195] on button "l" at bounding box center [198, 189] width 21 height 21
click at [230, 160] on button "d" at bounding box center [229, 157] width 21 height 21
click at [458, 109] on div "[PERSON_NAME] last character input a b c d e f g h i j k l m n o p q r s t u v …" at bounding box center [261, 147] width 523 height 178
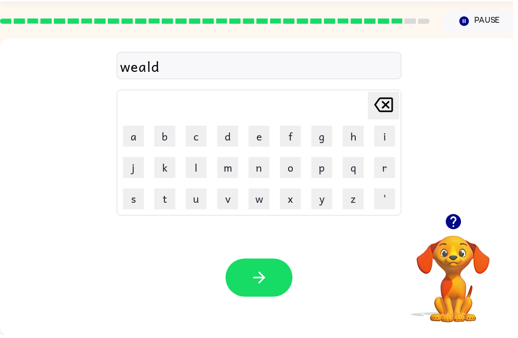
click at [254, 278] on icon "button" at bounding box center [262, 281] width 19 height 19
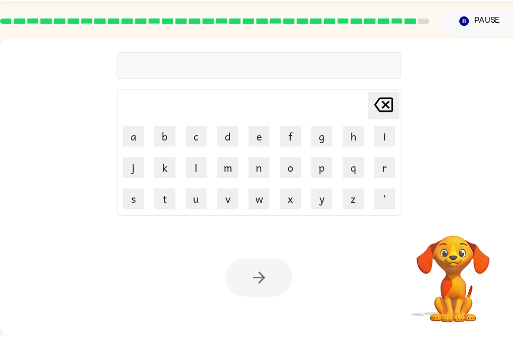
click at [451, 136] on div "[PERSON_NAME] last character input a b c d e f g h i j k l m n o p q r s t u v …" at bounding box center [261, 128] width 523 height 178
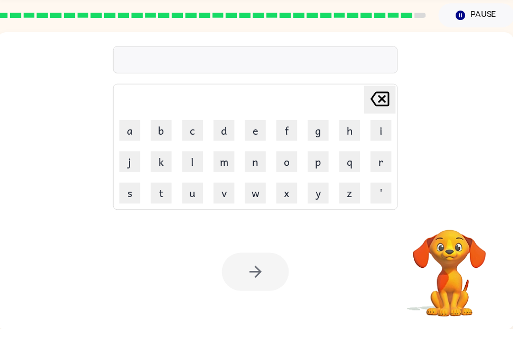
scroll to position [0, 6]
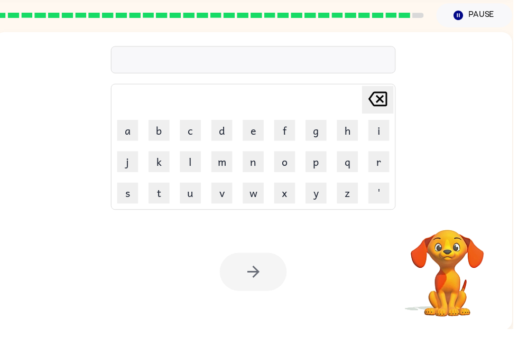
click at [458, 128] on div "[PERSON_NAME] last character input a b c d e f g h i j k l m n o p q r s t u v …" at bounding box center [255, 128] width 523 height 178
click at [406, 79] on div "[PERSON_NAME] last character input a b c d e f g h i j k l m n o p q r s t u v …" at bounding box center [255, 128] width 523 height 178
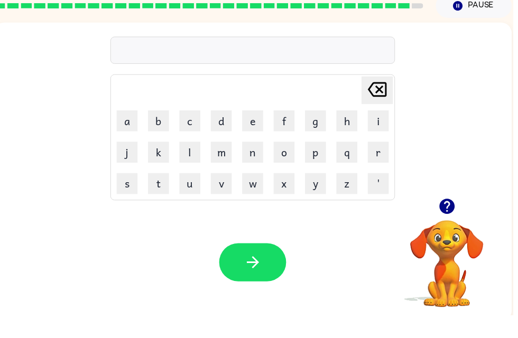
scroll to position [0, 0]
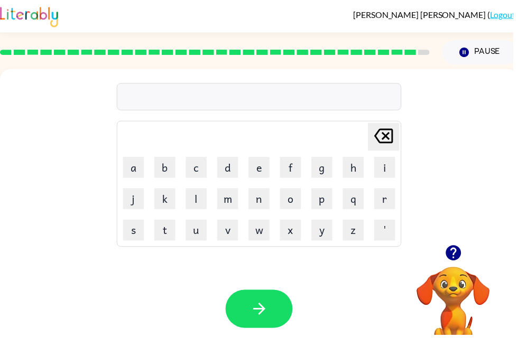
click at [449, 263] on icon "button" at bounding box center [458, 255] width 19 height 19
click at [270, 231] on button "w" at bounding box center [261, 232] width 21 height 21
click at [258, 174] on button "e" at bounding box center [261, 169] width 21 height 21
click at [389, 201] on button "r" at bounding box center [388, 200] width 21 height 21
click at [225, 170] on button "d" at bounding box center [229, 169] width 21 height 21
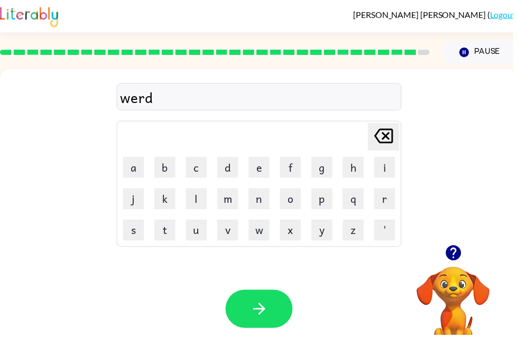
click at [313, 248] on table "[PERSON_NAME] last character input a b c d e f g h i j k l m n o p q r s t u v …" at bounding box center [261, 186] width 286 height 126
click at [322, 233] on button "y" at bounding box center [325, 232] width 21 height 21
click at [271, 310] on button "button" at bounding box center [262, 312] width 68 height 39
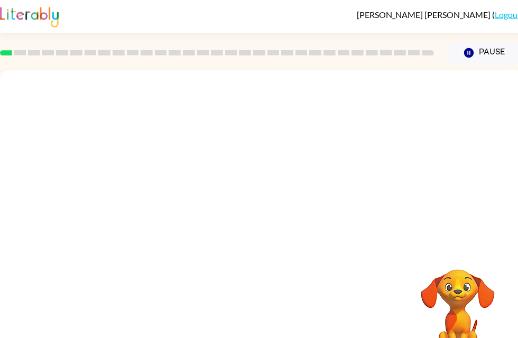
scroll to position [1, 0]
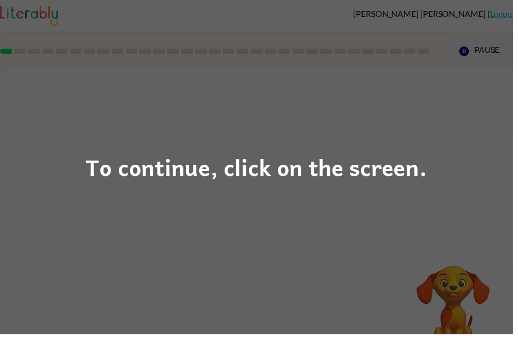
click at [454, 104] on div "To continue, click on the screen." at bounding box center [259, 169] width 518 height 338
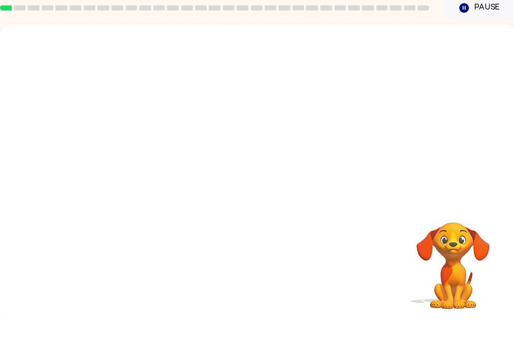
scroll to position [0, 0]
click at [381, 110] on video "Your browser must support playing .mp4 files to use Literably. Please try using…" at bounding box center [261, 132] width 523 height 178
click at [457, 58] on video "Your browser must support playing .mp4 files to use Literably. Please try using…" at bounding box center [261, 132] width 523 height 178
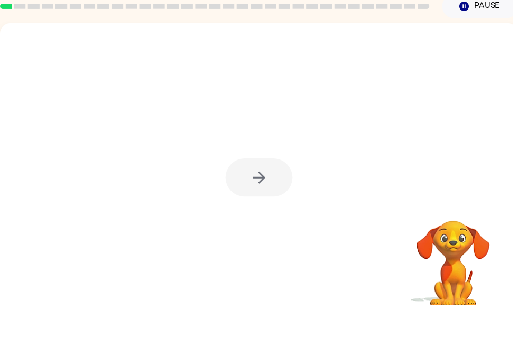
scroll to position [17, 0]
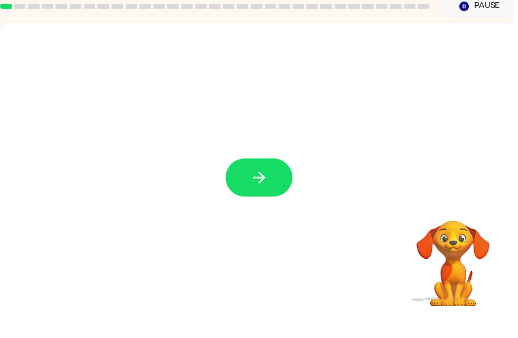
click at [258, 200] on icon "button" at bounding box center [262, 209] width 19 height 19
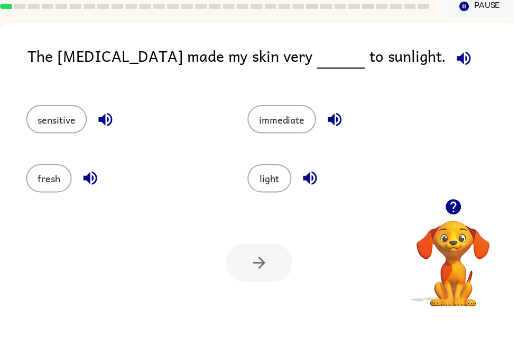
click at [459, 79] on icon "button" at bounding box center [468, 88] width 19 height 19
click at [271, 196] on button "light" at bounding box center [272, 210] width 44 height 29
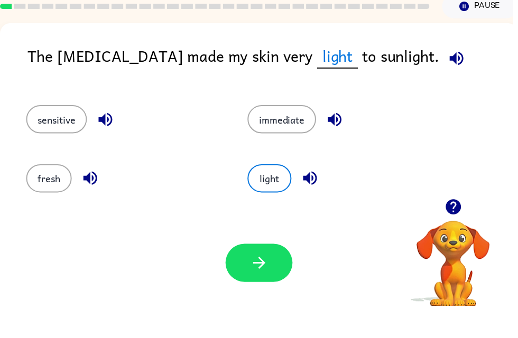
click at [264, 286] on icon "button" at bounding box center [262, 295] width 19 height 19
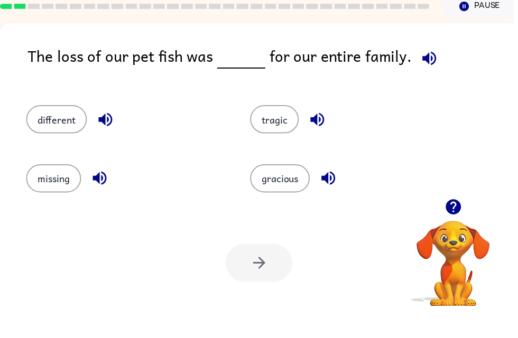
click at [437, 79] on icon "button" at bounding box center [433, 88] width 19 height 19
click at [50, 196] on button "missing" at bounding box center [54, 210] width 56 height 29
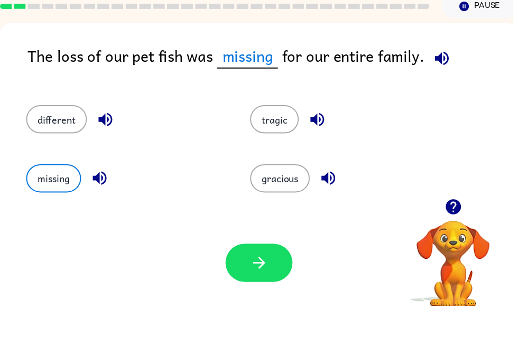
click at [442, 75] on button "button" at bounding box center [446, 88] width 27 height 27
click at [270, 286] on icon "button" at bounding box center [262, 295] width 19 height 19
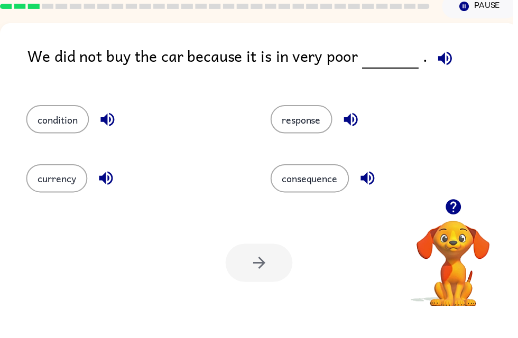
click at [415, 53] on div "We did not buy the car because it is in very poor . condition response currency…" at bounding box center [261, 204] width 523 height 302
click at [454, 75] on button "button" at bounding box center [449, 88] width 27 height 27
click at [452, 75] on button "button" at bounding box center [449, 88] width 27 height 27
click at [313, 136] on button "response" at bounding box center [304, 150] width 62 height 29
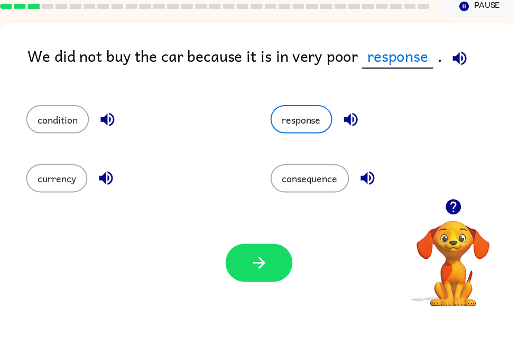
click at [264, 286] on icon "button" at bounding box center [262, 295] width 19 height 19
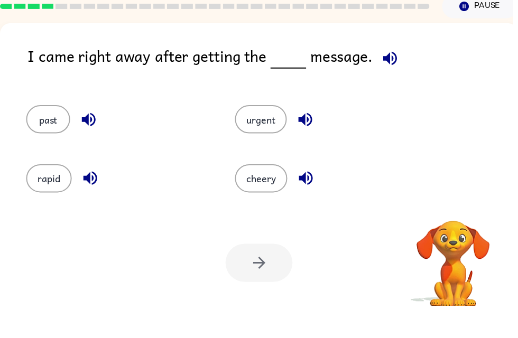
click at [400, 79] on icon "button" at bounding box center [394, 88] width 19 height 19
click at [44, 136] on button "past" at bounding box center [48, 150] width 44 height 29
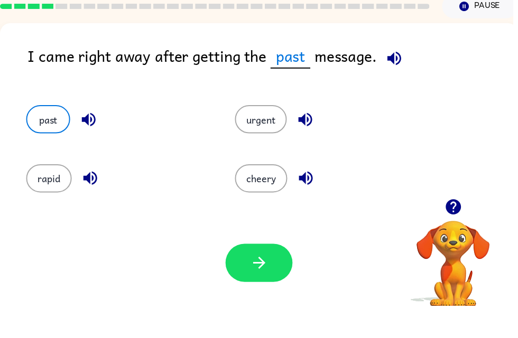
click at [236, 276] on button "button" at bounding box center [262, 295] width 68 height 39
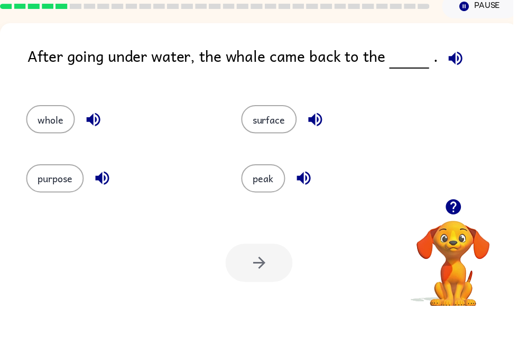
click at [457, 75] on button "button" at bounding box center [460, 88] width 27 height 27
click at [280, 136] on button "surface" at bounding box center [272, 150] width 56 height 29
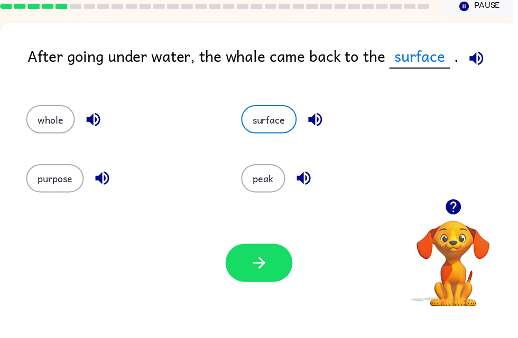
click at [259, 279] on button "button" at bounding box center [262, 295] width 68 height 39
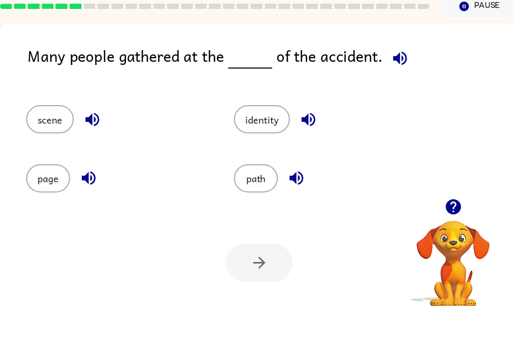
click at [395, 75] on button "button" at bounding box center [404, 88] width 27 height 27
click at [36, 136] on button "scene" at bounding box center [50, 150] width 48 height 29
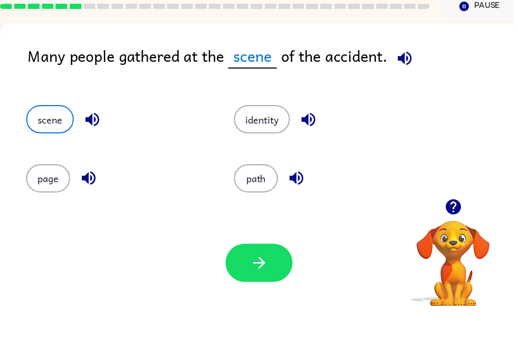
click at [87, 137] on button "button" at bounding box center [93, 150] width 27 height 27
click at [248, 280] on button "button" at bounding box center [262, 295] width 68 height 39
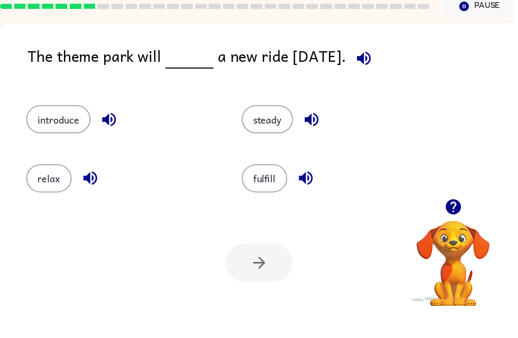
click at [396, 74] on div "The theme park will a new ride on Friday." at bounding box center [275, 94] width 495 height 41
click at [377, 79] on icon "button" at bounding box center [367, 88] width 19 height 19
click at [60, 136] on button "introduce" at bounding box center [58, 150] width 65 height 29
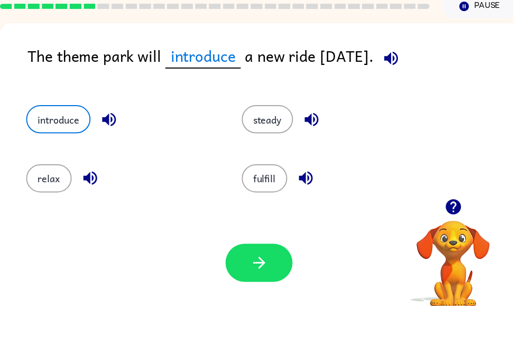
click at [111, 141] on icon "button" at bounding box center [110, 150] width 19 height 19
click at [105, 144] on icon "button" at bounding box center [110, 151] width 14 height 14
click at [404, 79] on icon "button" at bounding box center [395, 88] width 19 height 19
click at [110, 144] on icon "button" at bounding box center [110, 151] width 14 height 14
click at [107, 141] on icon "button" at bounding box center [110, 150] width 19 height 19
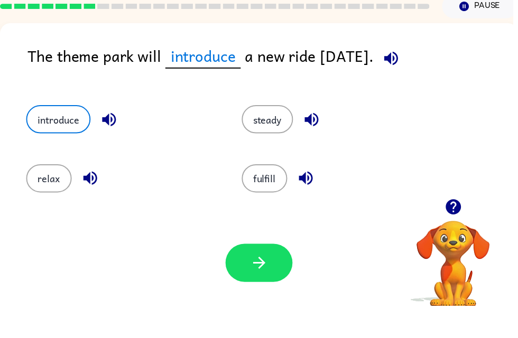
click at [107, 141] on icon "button" at bounding box center [110, 150] width 19 height 19
click at [402, 81] on icon "button" at bounding box center [395, 88] width 14 height 14
click at [260, 276] on button "button" at bounding box center [262, 295] width 68 height 39
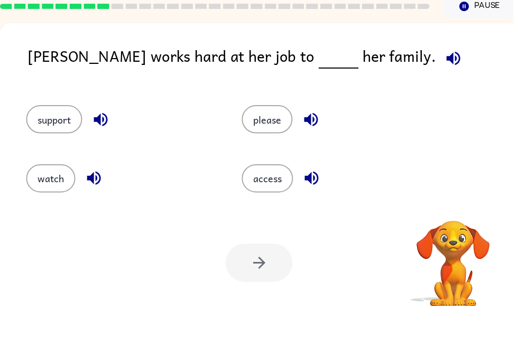
click at [445, 75] on button "button" at bounding box center [458, 88] width 27 height 27
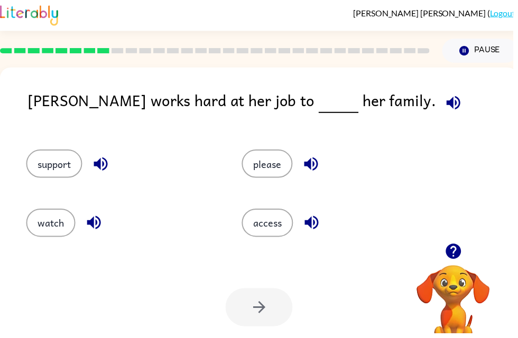
scroll to position [0, 0]
click at [45, 161] on button "support" at bounding box center [54, 167] width 57 height 29
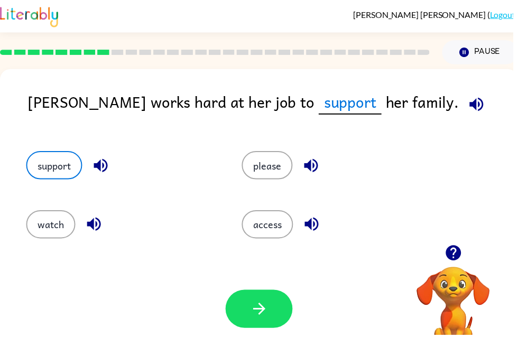
click at [278, 294] on button "button" at bounding box center [262, 312] width 68 height 39
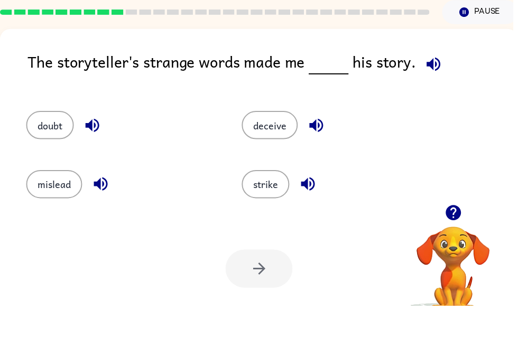
scroll to position [16, 0]
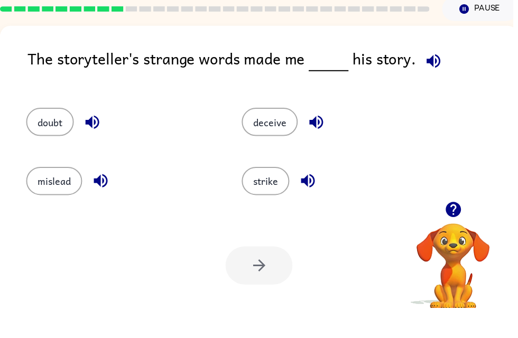
click at [431, 80] on icon "button" at bounding box center [438, 89] width 19 height 19
click at [103, 142] on icon "button" at bounding box center [93, 151] width 19 height 19
click at [101, 204] on icon "button" at bounding box center [102, 211] width 14 height 14
click at [322, 137] on button "button" at bounding box center [319, 150] width 27 height 27
click at [315, 201] on icon "button" at bounding box center [311, 210] width 19 height 19
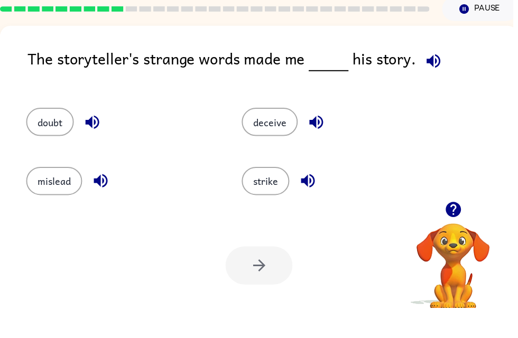
click at [54, 137] on button "doubt" at bounding box center [50, 150] width 48 height 29
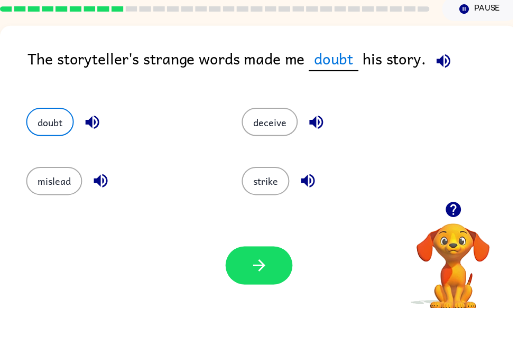
click at [272, 276] on button "button" at bounding box center [262, 295] width 68 height 39
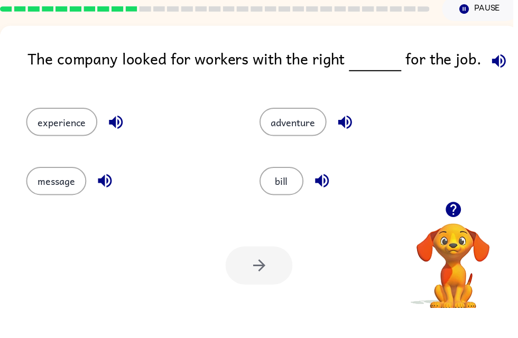
click at [511, 76] on button "button" at bounding box center [504, 89] width 27 height 27
click at [479, 75] on div "The company looked for workers with the right for the job." at bounding box center [275, 95] width 495 height 41
click at [72, 136] on button "experience" at bounding box center [62, 150] width 72 height 29
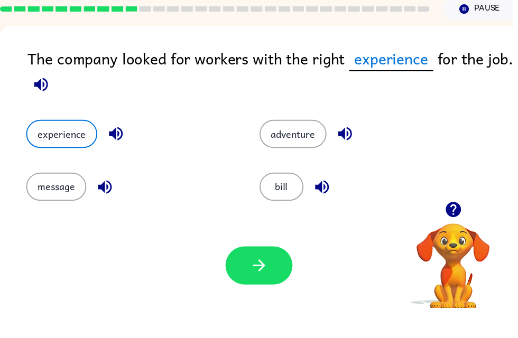
click at [247, 276] on button "button" at bounding box center [262, 295] width 68 height 39
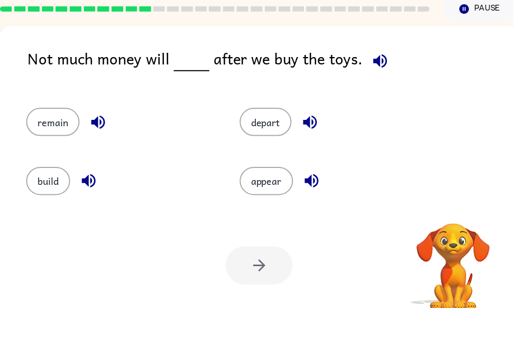
click at [377, 80] on icon "button" at bounding box center [384, 89] width 19 height 19
click at [366, 75] on span at bounding box center [381, 87] width 31 height 24
click at [43, 136] on button "remain" at bounding box center [53, 150] width 54 height 29
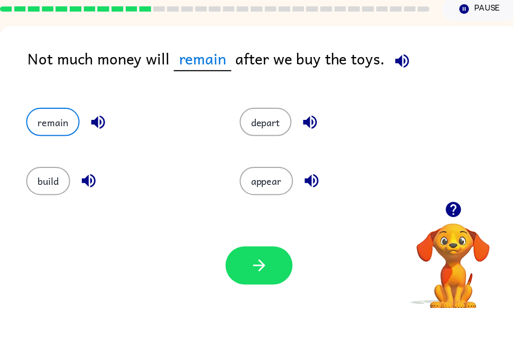
click at [264, 136] on button "depart" at bounding box center [268, 150] width 52 height 29
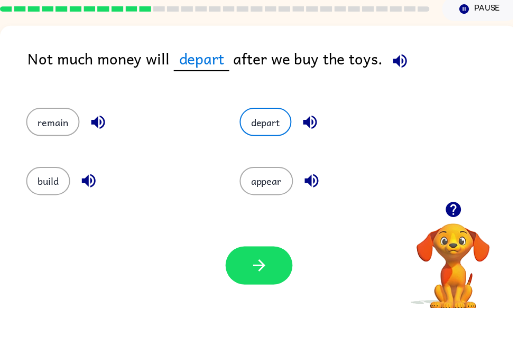
click at [48, 136] on button "remain" at bounding box center [53, 150] width 54 height 29
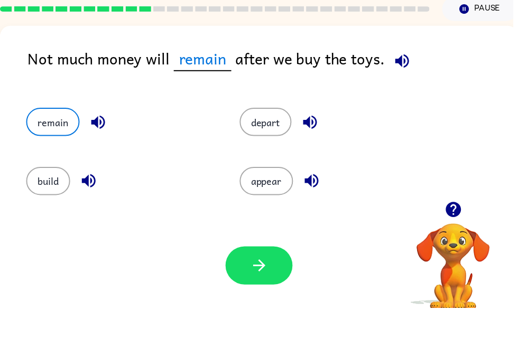
click at [260, 286] on icon "button" at bounding box center [262, 295] width 19 height 19
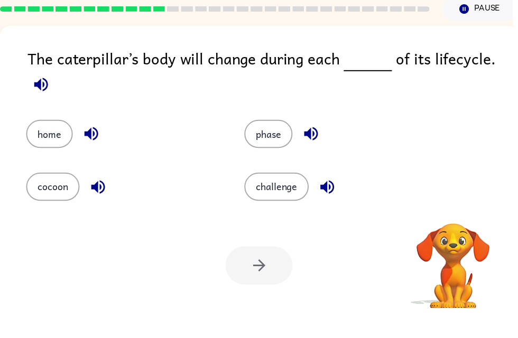
click at [34, 101] on div "The caterpillar’s body will change during each of its lifecycle. home phase coc…" at bounding box center [261, 204] width 523 height 302
click at [51, 99] on button "button" at bounding box center [41, 112] width 27 height 27
click at [42, 202] on button "cocoon" at bounding box center [53, 216] width 54 height 29
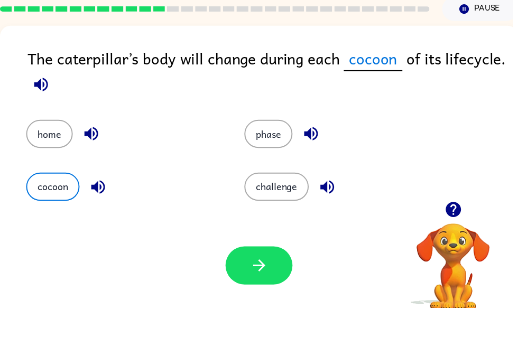
click at [269, 286] on icon "button" at bounding box center [262, 295] width 19 height 19
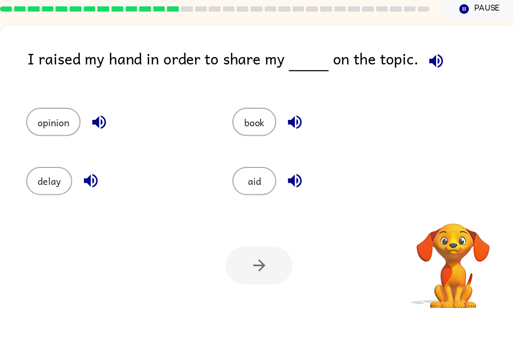
scroll to position [0, 0]
click at [394, 236] on div "Your browser must support playing .mp4 files to use Literably. Please try using…" at bounding box center [261, 295] width 523 height 119
click at [459, 194] on div "opinion book delay aid" at bounding box center [262, 176] width 502 height 110
click at [433, 82] on icon "button" at bounding box center [440, 89] width 14 height 14
click at [438, 80] on icon "button" at bounding box center [440, 89] width 19 height 19
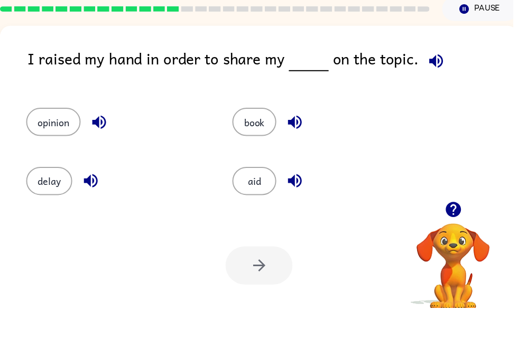
click at [431, 80] on icon "button" at bounding box center [440, 89] width 19 height 19
click at [438, 76] on button "button" at bounding box center [440, 89] width 27 height 27
click at [263, 136] on button "book" at bounding box center [257, 150] width 44 height 29
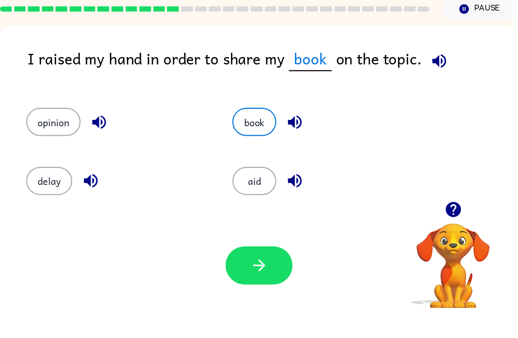
click at [265, 286] on icon "button" at bounding box center [262, 295] width 19 height 19
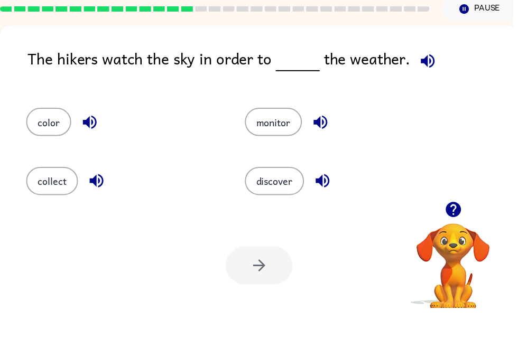
click at [441, 76] on button "button" at bounding box center [432, 89] width 27 height 27
click at [274, 136] on button "monitor" at bounding box center [276, 150] width 58 height 29
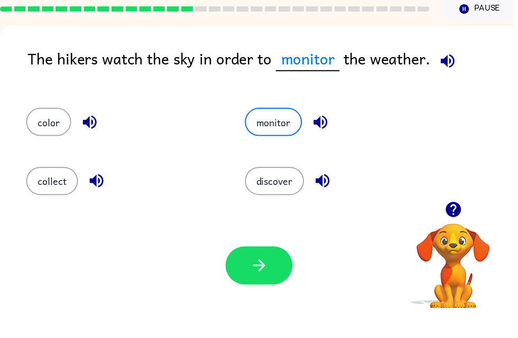
click at [264, 290] on icon "button" at bounding box center [261, 296] width 12 height 12
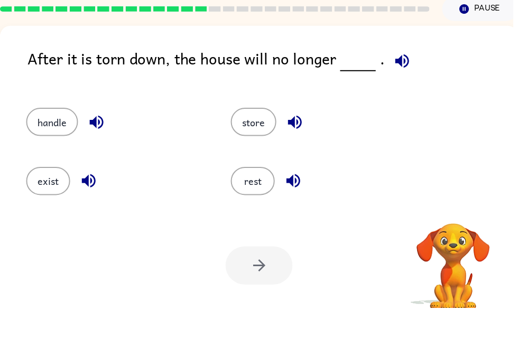
click at [406, 80] on icon "button" at bounding box center [406, 89] width 19 height 19
click at [405, 76] on button "button" at bounding box center [406, 89] width 27 height 27
click at [397, 80] on icon "button" at bounding box center [406, 89] width 19 height 19
click at [55, 196] on button "exist" at bounding box center [48, 210] width 44 height 29
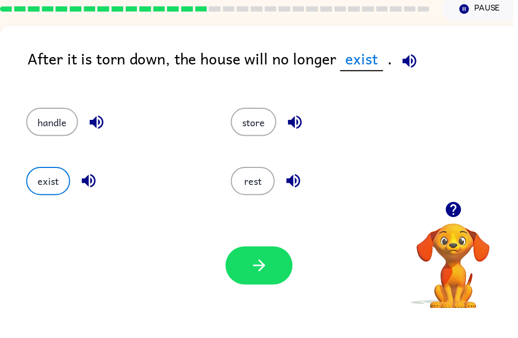
click at [416, 80] on icon "button" at bounding box center [413, 89] width 19 height 19
click at [249, 276] on button "button" at bounding box center [262, 295] width 68 height 39
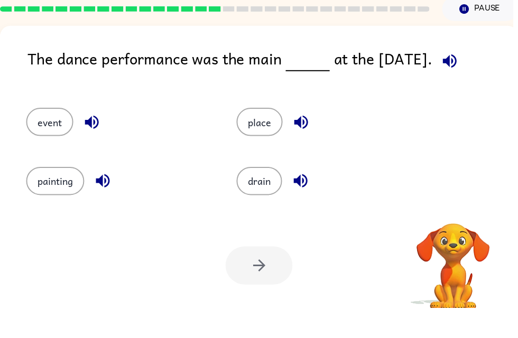
click at [255, 279] on div at bounding box center [262, 295] width 68 height 39
click at [453, 80] on icon "button" at bounding box center [454, 89] width 19 height 19
click at [96, 144] on icon "button" at bounding box center [93, 151] width 14 height 14
click at [47, 136] on button "event" at bounding box center [50, 150] width 48 height 29
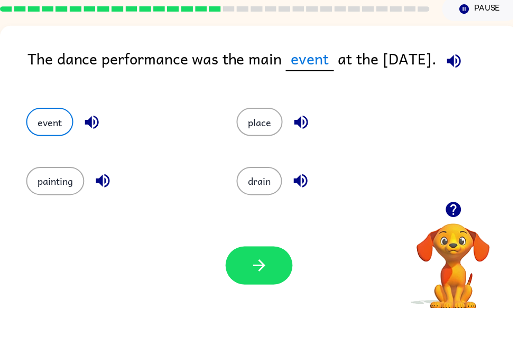
click at [246, 276] on button "button" at bounding box center [262, 295] width 68 height 39
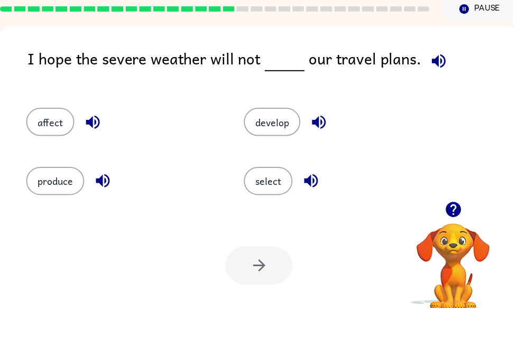
click at [440, 76] on button "button" at bounding box center [443, 89] width 27 height 27
click at [38, 136] on button "affect" at bounding box center [50, 150] width 49 height 29
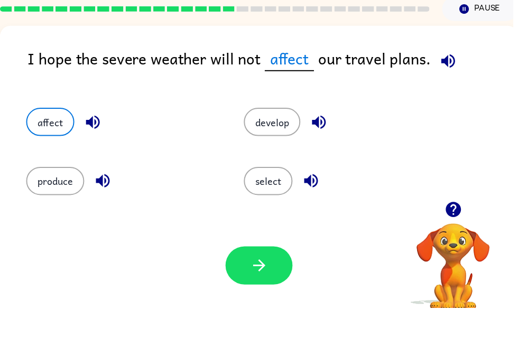
click at [255, 286] on icon "button" at bounding box center [262, 295] width 19 height 19
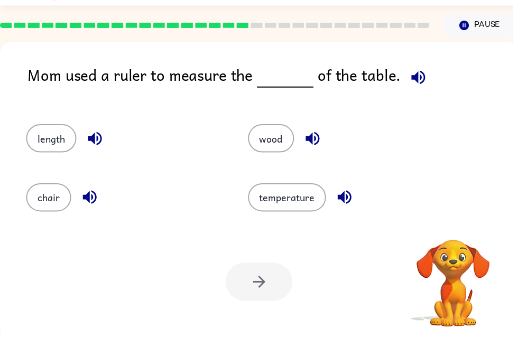
scroll to position [27, 0]
click at [413, 80] on icon "button" at bounding box center [422, 78] width 19 height 19
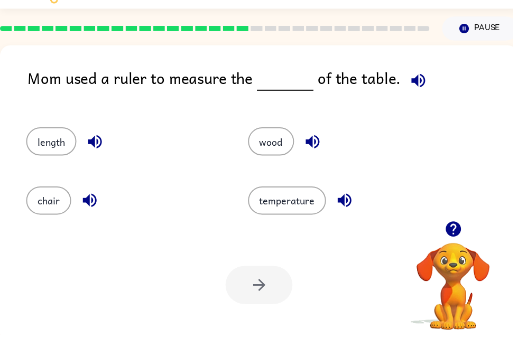
scroll to position [24, 0]
click at [44, 149] on button "length" at bounding box center [51, 143] width 51 height 29
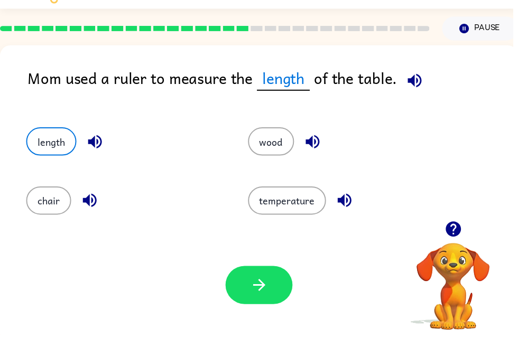
click at [271, 299] on button "button" at bounding box center [262, 288] width 68 height 39
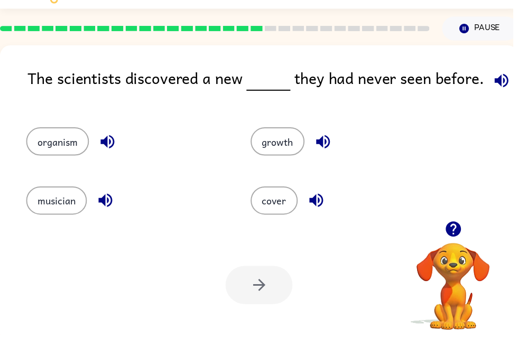
click at [510, 84] on icon "button" at bounding box center [506, 81] width 19 height 19
click at [113, 146] on icon "button" at bounding box center [108, 143] width 19 height 19
click at [332, 151] on icon "button" at bounding box center [326, 143] width 19 height 19
click at [282, 150] on button "growth" at bounding box center [280, 143] width 54 height 29
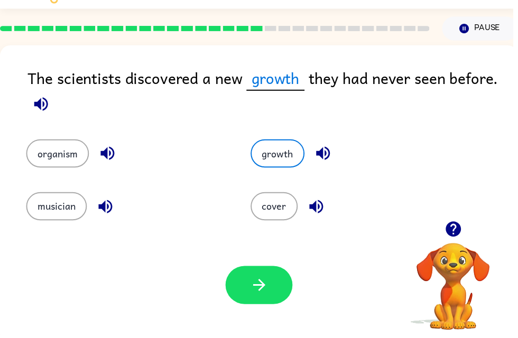
click at [322, 222] on button "button" at bounding box center [319, 209] width 27 height 27
click at [283, 218] on button "cover" at bounding box center [277, 209] width 48 height 29
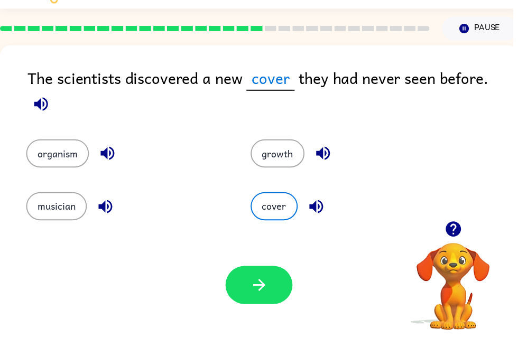
click at [284, 141] on button "growth" at bounding box center [280, 155] width 54 height 29
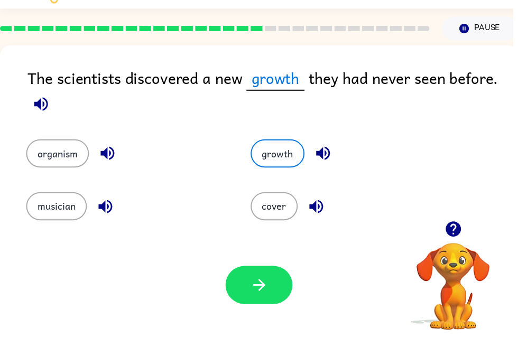
click at [264, 298] on button "button" at bounding box center [262, 288] width 68 height 39
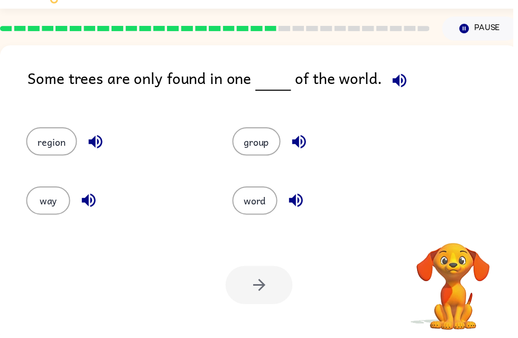
click at [405, 82] on icon "button" at bounding box center [403, 82] width 14 height 14
click at [92, 134] on button "button" at bounding box center [96, 143] width 27 height 27
click at [93, 146] on icon "button" at bounding box center [96, 144] width 14 height 14
click at [41, 143] on button "region" at bounding box center [51, 143] width 51 height 29
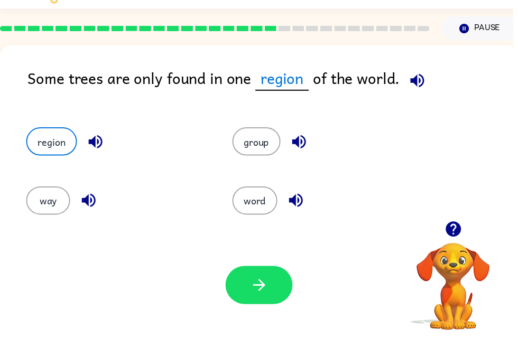
click at [267, 292] on icon "button" at bounding box center [262, 288] width 19 height 19
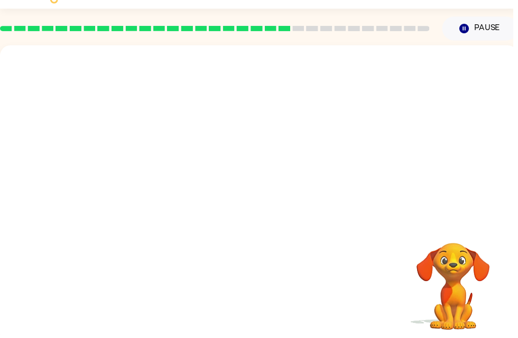
click at [484, 27] on button "Pause Pause" at bounding box center [485, 29] width 77 height 24
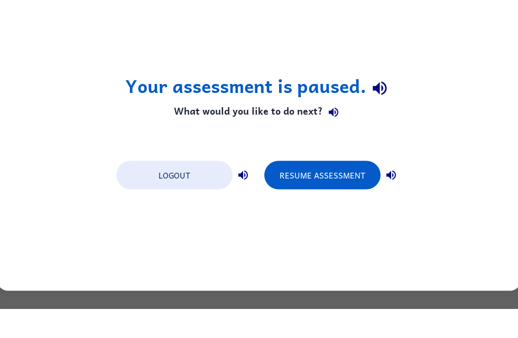
click at [337, 190] on button "Resume Assessment" at bounding box center [322, 204] width 116 height 29
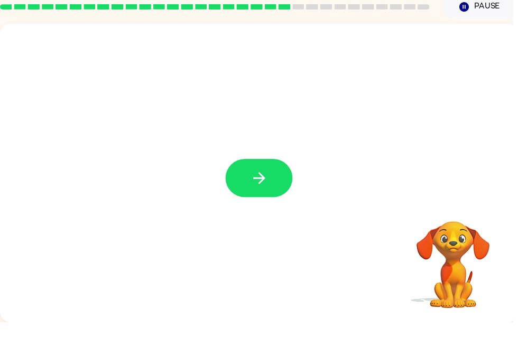
click at [266, 197] on button "button" at bounding box center [262, 192] width 68 height 39
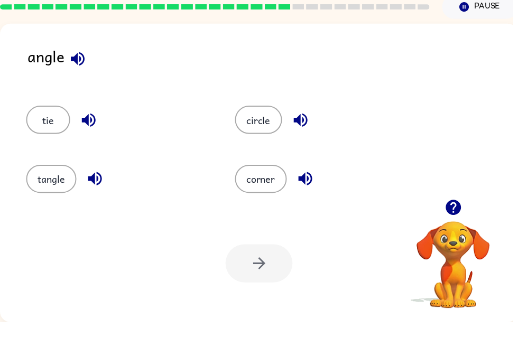
click at [310, 187] on icon "button" at bounding box center [308, 194] width 14 height 14
click at [273, 186] on button "corner" at bounding box center [263, 193] width 52 height 29
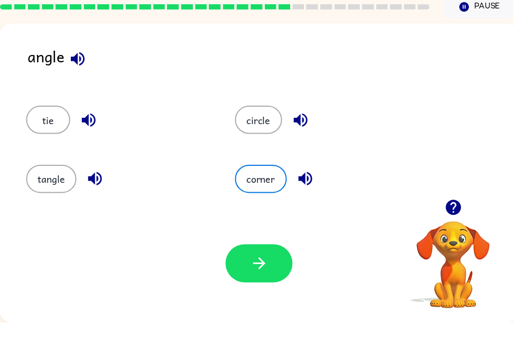
click at [270, 270] on icon "button" at bounding box center [262, 279] width 19 height 19
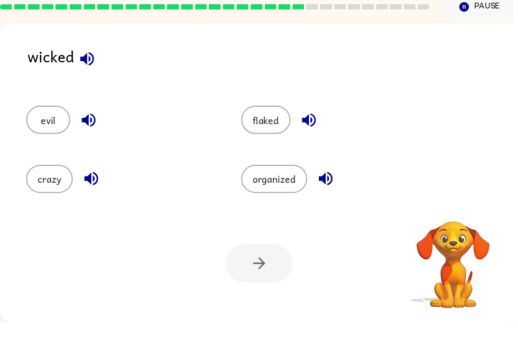
click at [72, 184] on button "crazy" at bounding box center [49, 193] width 47 height 29
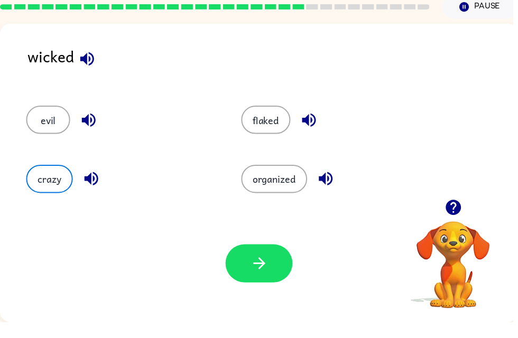
click at [263, 260] on button "button" at bounding box center [262, 279] width 68 height 39
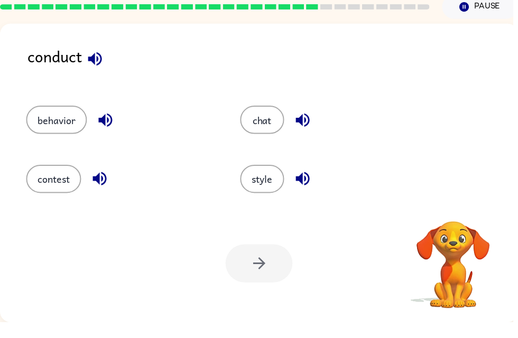
click at [106, 59] on button "button" at bounding box center [95, 72] width 27 height 27
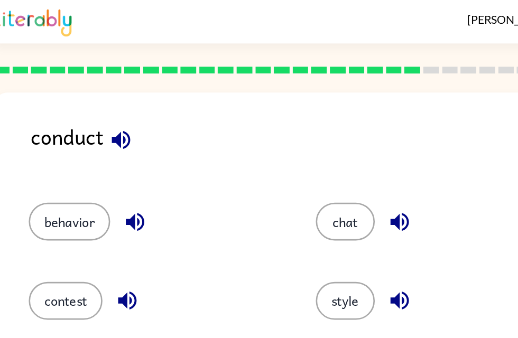
scroll to position [0, 3]
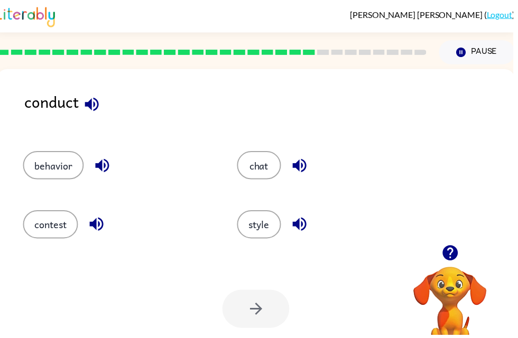
click at [275, 164] on button "chat" at bounding box center [261, 167] width 44 height 29
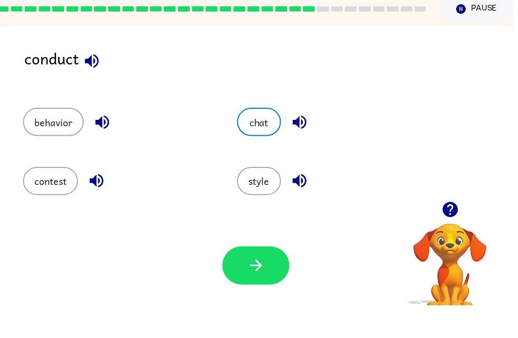
scroll to position [15, 0]
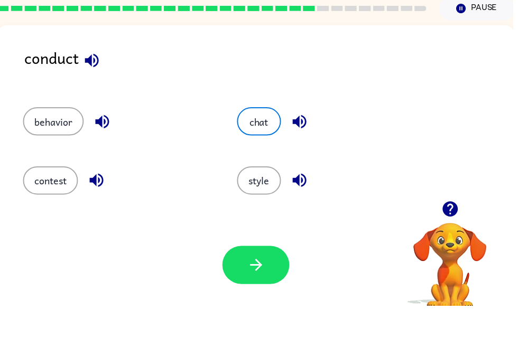
click at [241, 278] on button "button" at bounding box center [259, 297] width 68 height 39
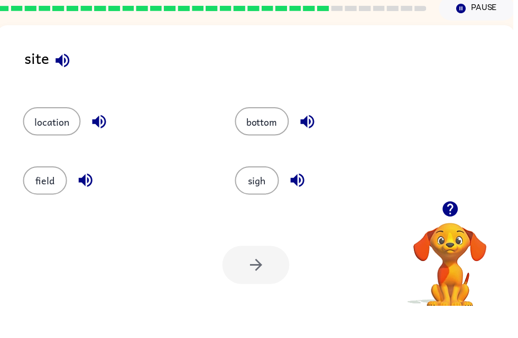
click at [69, 84] on icon "button" at bounding box center [63, 91] width 14 height 14
click at [36, 138] on button "location" at bounding box center [52, 152] width 58 height 29
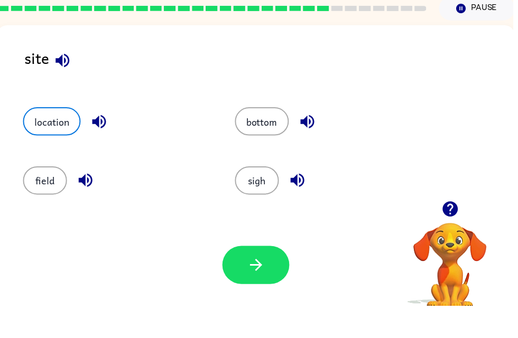
click at [279, 278] on button "button" at bounding box center [259, 297] width 68 height 39
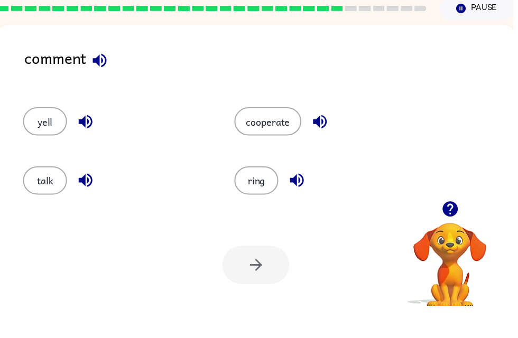
click at [98, 81] on icon "button" at bounding box center [100, 90] width 19 height 19
click at [296, 202] on icon "button" at bounding box center [300, 211] width 19 height 19
click at [321, 146] on icon "button" at bounding box center [323, 153] width 14 height 14
click at [271, 138] on button "cooperate" at bounding box center [271, 152] width 68 height 29
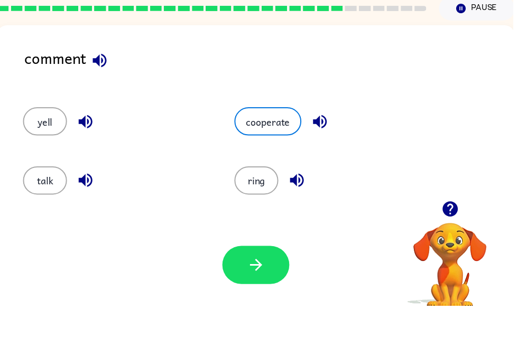
click at [50, 198] on button "talk" at bounding box center [45, 212] width 44 height 29
click at [244, 278] on button "button" at bounding box center [259, 297] width 68 height 39
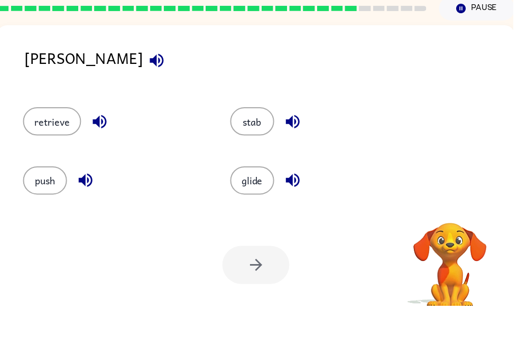
click at [102, 76] on div "pierce" at bounding box center [272, 96] width 495 height 41
click at [149, 81] on icon "button" at bounding box center [158, 90] width 19 height 19
click at [104, 143] on icon "button" at bounding box center [100, 152] width 19 height 19
click at [297, 146] on icon "button" at bounding box center [296, 153] width 14 height 14
click at [300, 205] on icon "button" at bounding box center [296, 212] width 14 height 14
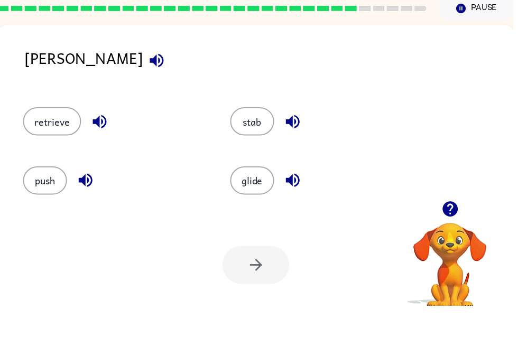
click at [89, 205] on icon "button" at bounding box center [86, 212] width 14 height 14
click at [44, 198] on button "push" at bounding box center [45, 212] width 44 height 29
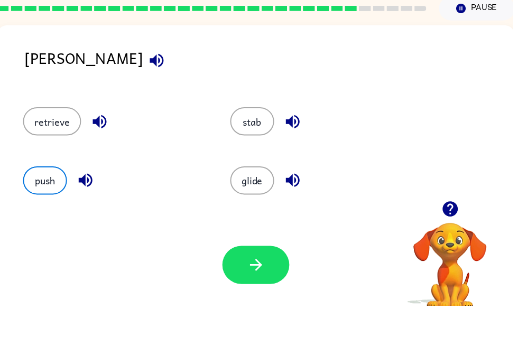
click at [251, 288] on icon "button" at bounding box center [258, 297] width 19 height 19
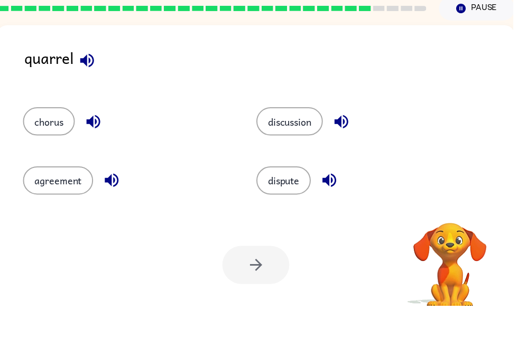
click at [91, 84] on icon "button" at bounding box center [88, 91] width 14 height 14
click at [94, 143] on icon "button" at bounding box center [94, 152] width 19 height 19
click at [110, 205] on icon "button" at bounding box center [113, 212] width 14 height 14
click at [339, 143] on icon "button" at bounding box center [345, 152] width 19 height 19
click at [334, 205] on icon "button" at bounding box center [333, 212] width 14 height 14
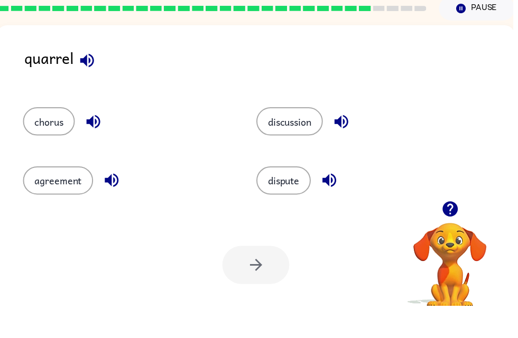
click at [66, 138] on button "chorus" at bounding box center [49, 152] width 52 height 29
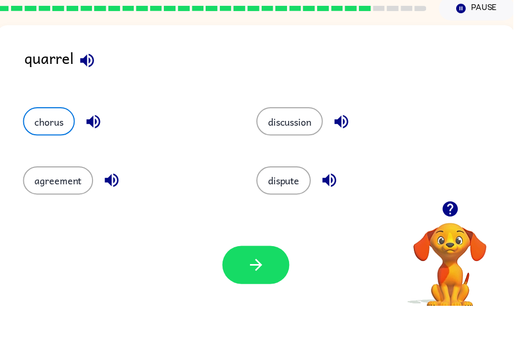
click at [253, 288] on icon "button" at bounding box center [258, 297] width 19 height 19
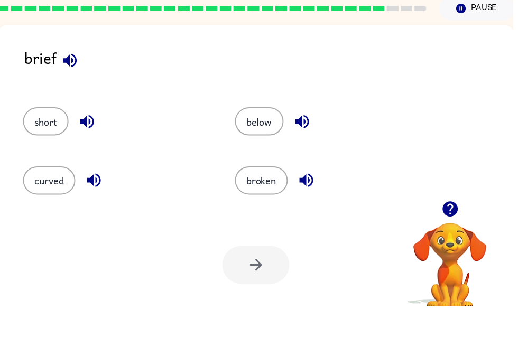
click at [83, 76] on div "brief" at bounding box center [272, 96] width 495 height 41
click at [63, 81] on icon "button" at bounding box center [70, 90] width 19 height 19
click at [316, 205] on icon "button" at bounding box center [309, 212] width 14 height 14
click at [90, 202] on icon "button" at bounding box center [95, 211] width 19 height 19
click at [309, 143] on icon "button" at bounding box center [305, 152] width 19 height 19
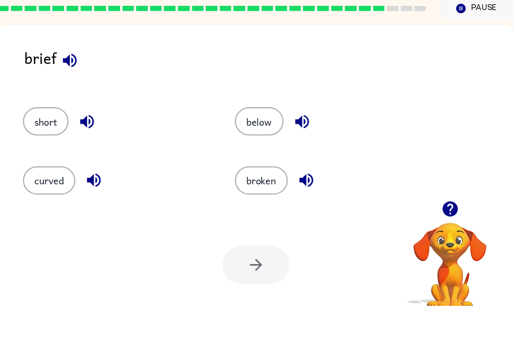
click at [91, 202] on icon "button" at bounding box center [95, 211] width 19 height 19
click at [59, 198] on button "curved" at bounding box center [49, 212] width 53 height 29
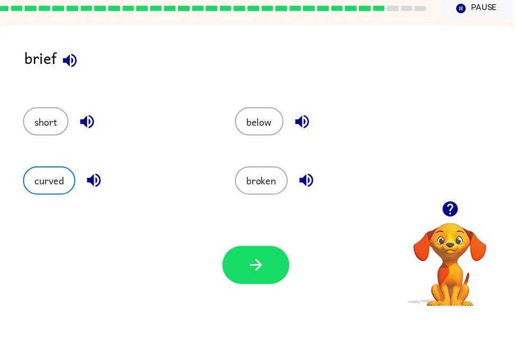
click at [256, 288] on icon "button" at bounding box center [258, 297] width 19 height 19
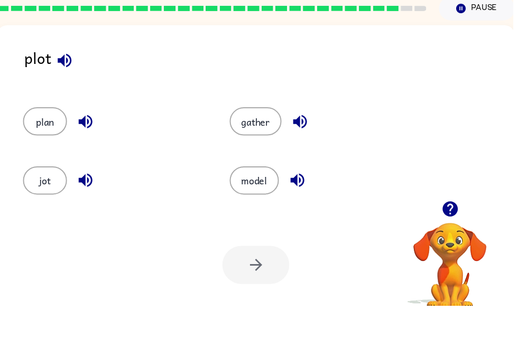
click at [64, 84] on icon "button" at bounding box center [65, 91] width 14 height 14
click at [38, 138] on button "plan" at bounding box center [45, 152] width 44 height 29
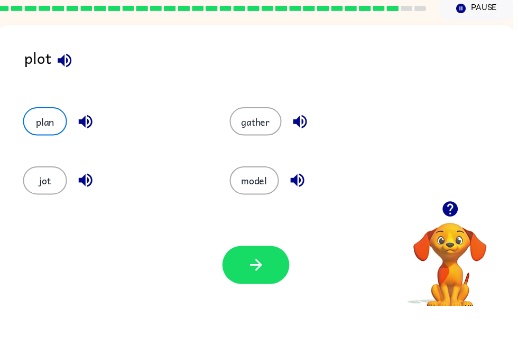
click at [264, 288] on icon "button" at bounding box center [258, 297] width 19 height 19
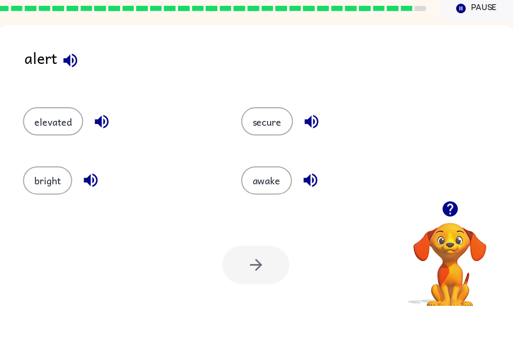
click at [69, 77] on button "button" at bounding box center [71, 90] width 27 height 27
click at [463, 26] on button "Pause Pause" at bounding box center [481, 38] width 77 height 24
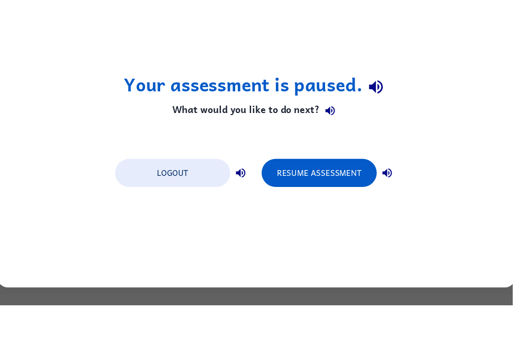
scroll to position [0, 0]
